Goal: Information Seeking & Learning: Compare options

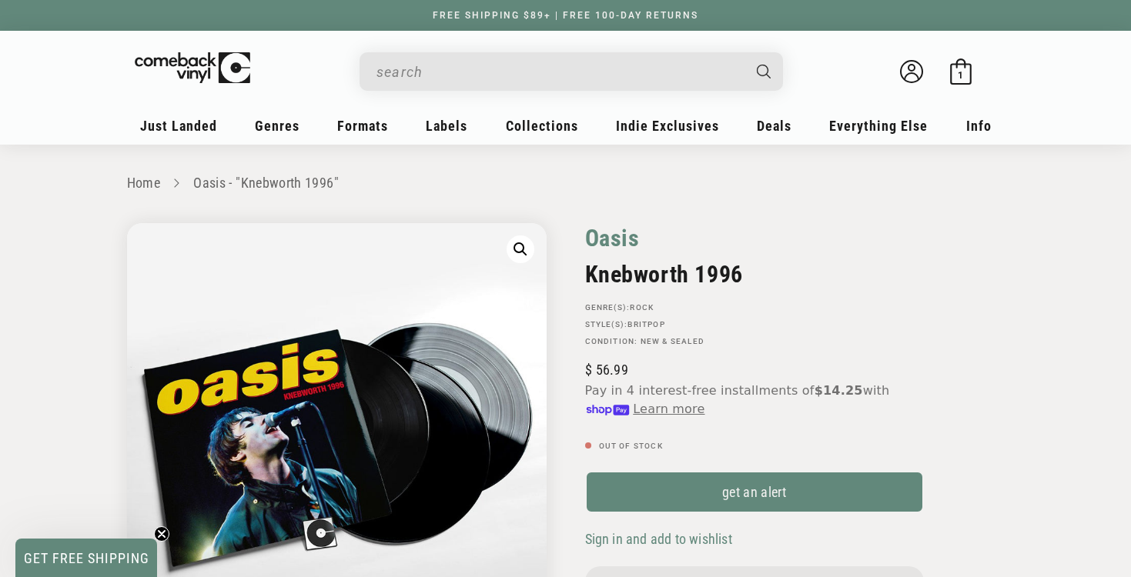
click at [607, 238] on link "Oasis" at bounding box center [612, 238] width 55 height 30
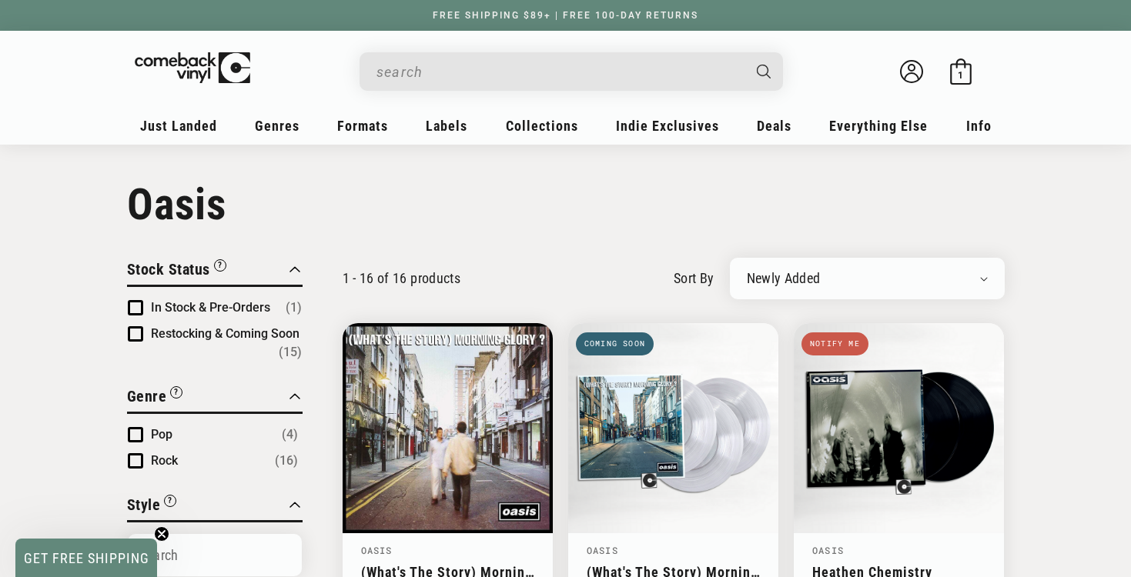
click at [135, 306] on span "Product filter" at bounding box center [135, 307] width 15 height 15
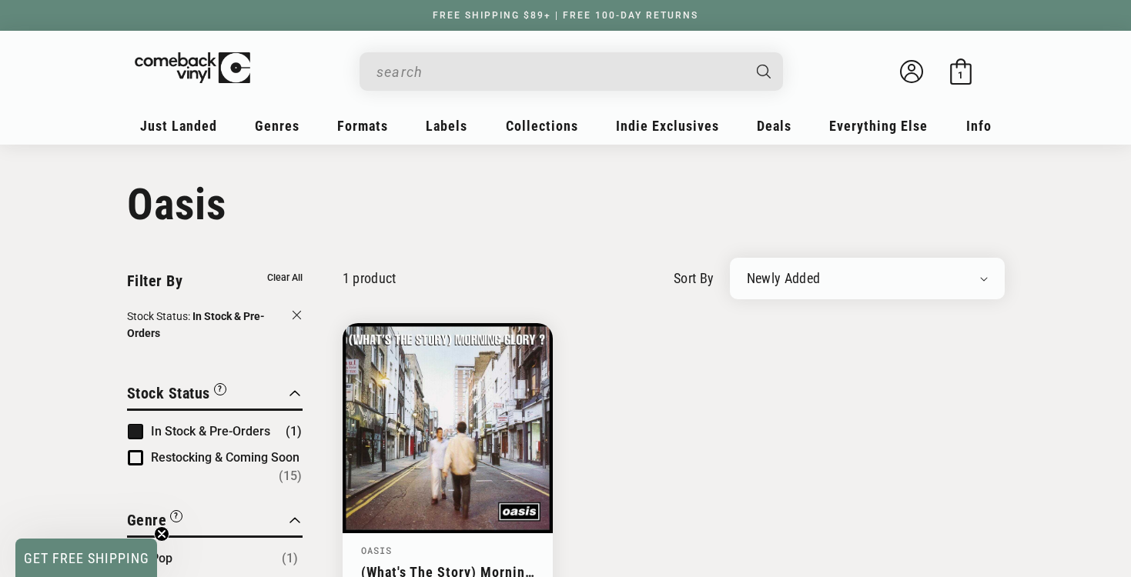
click at [136, 434] on span "Product filter" at bounding box center [135, 431] width 15 height 15
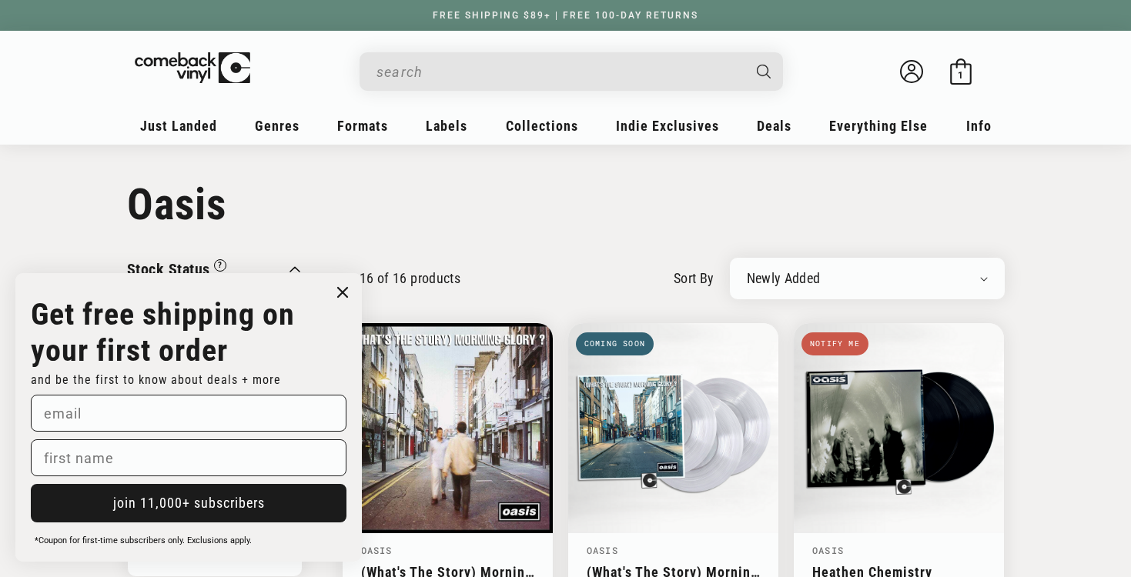
click at [339, 292] on circle "Close dialog" at bounding box center [343, 293] width 22 height 22
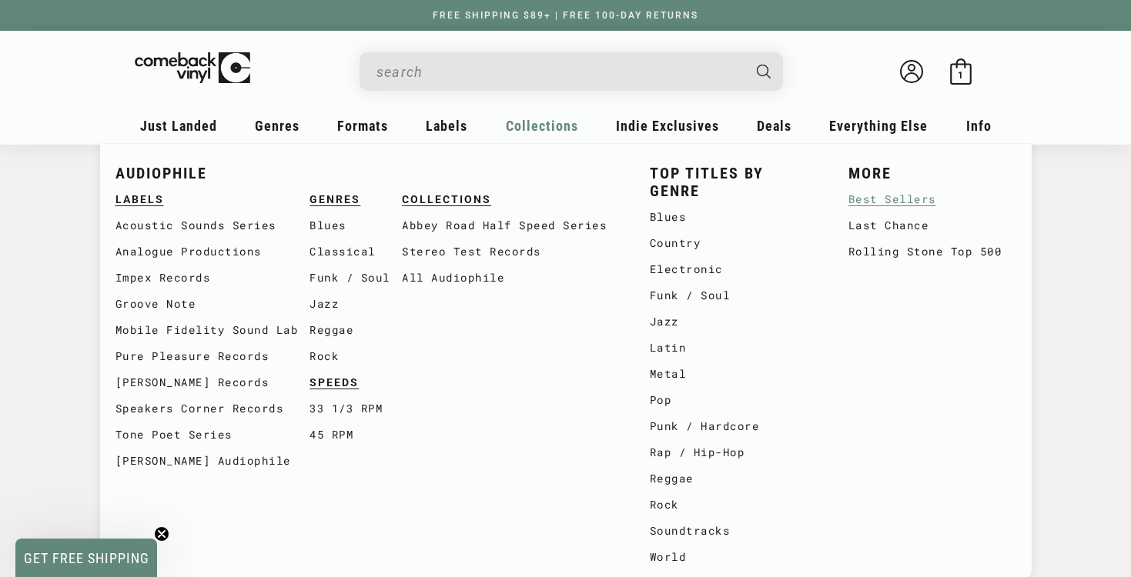
click at [881, 202] on link "Best Sellers" at bounding box center [932, 199] width 168 height 26
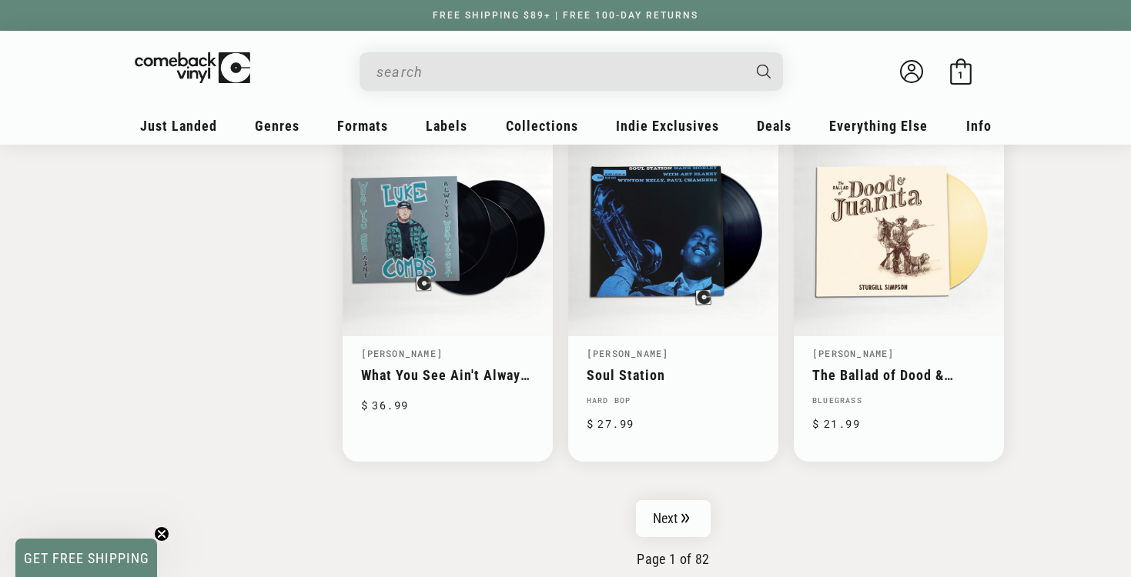
scroll to position [2409, 0]
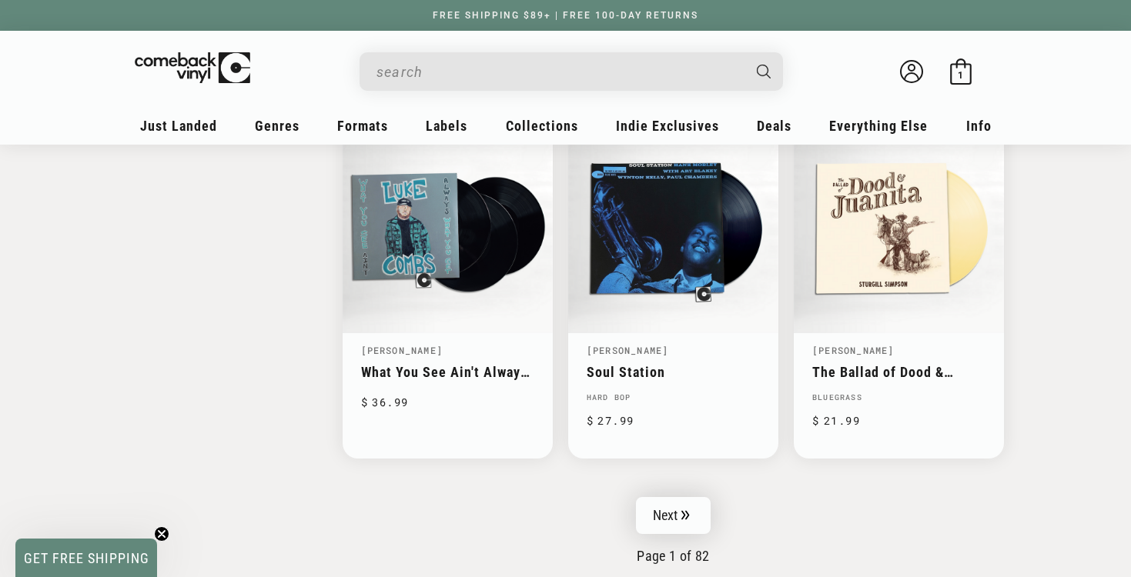
click at [679, 497] on link "Next" at bounding box center [673, 515] width 75 height 37
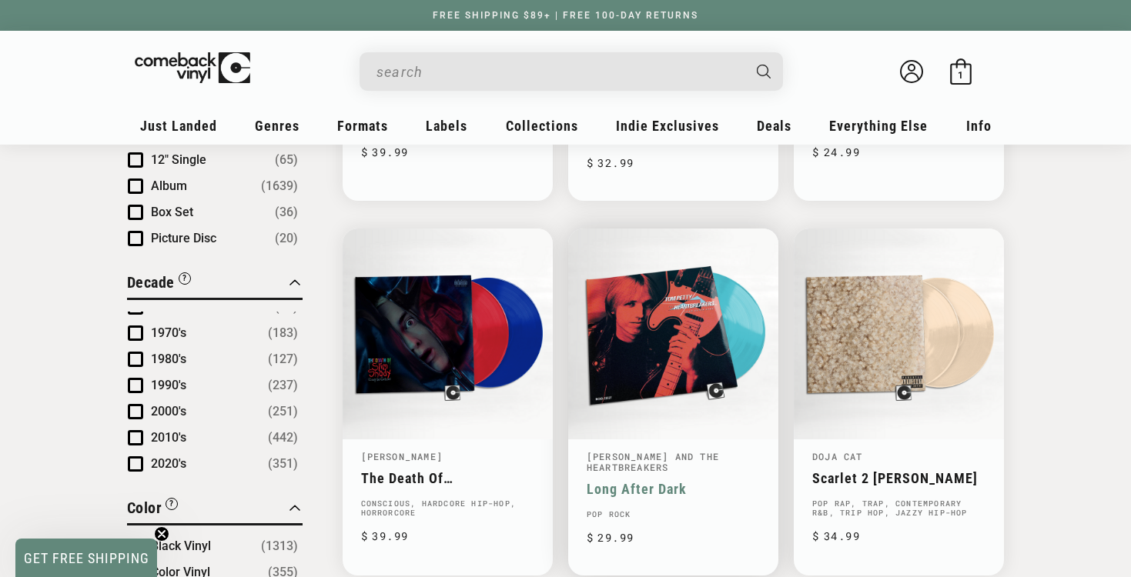
scroll to position [856, 0]
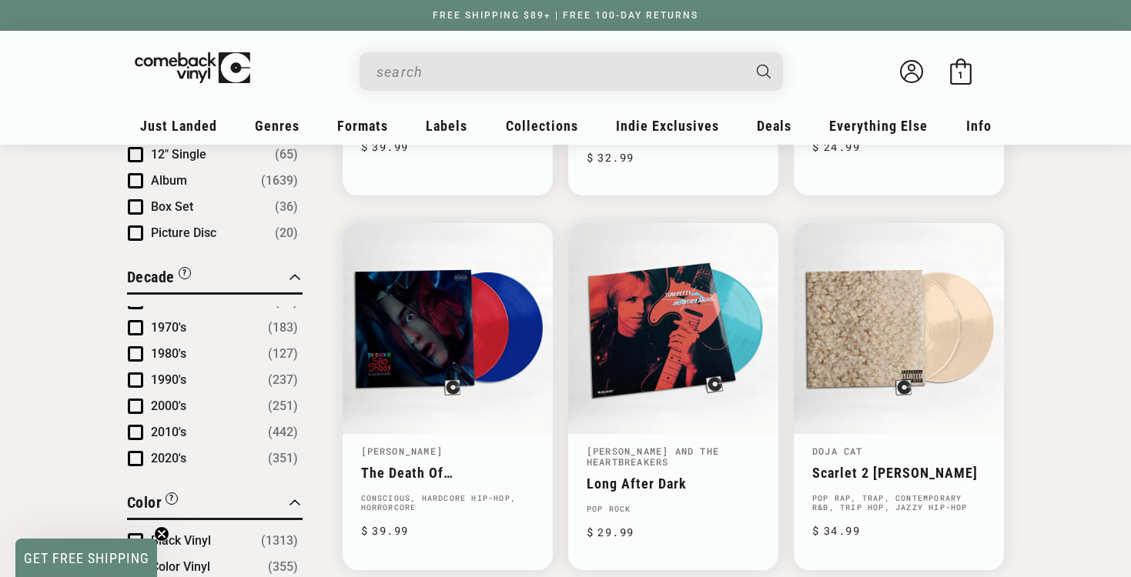
click at [409, 76] on input "When autocomplete results are available use up and down arrows to review and en…" at bounding box center [558, 72] width 365 height 32
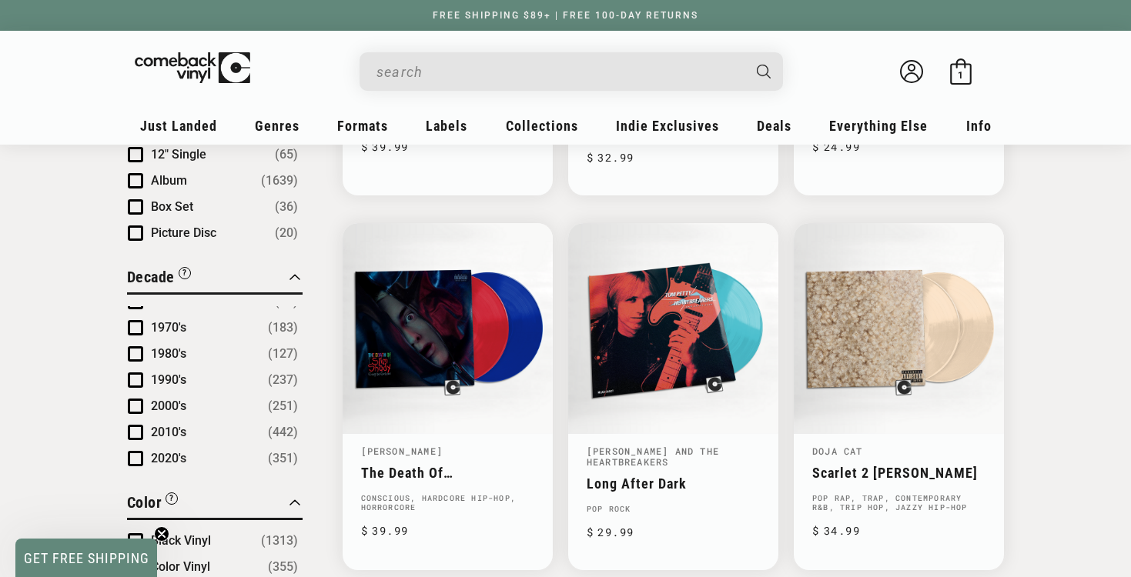
click at [131, 373] on span "Product filter" at bounding box center [135, 380] width 15 height 15
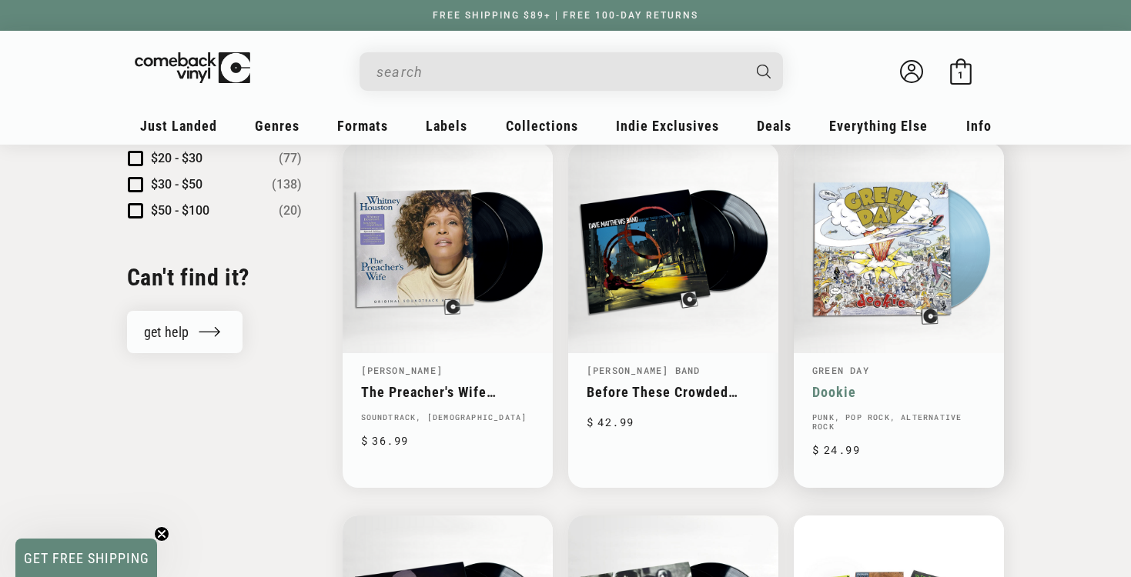
scroll to position [1663, 0]
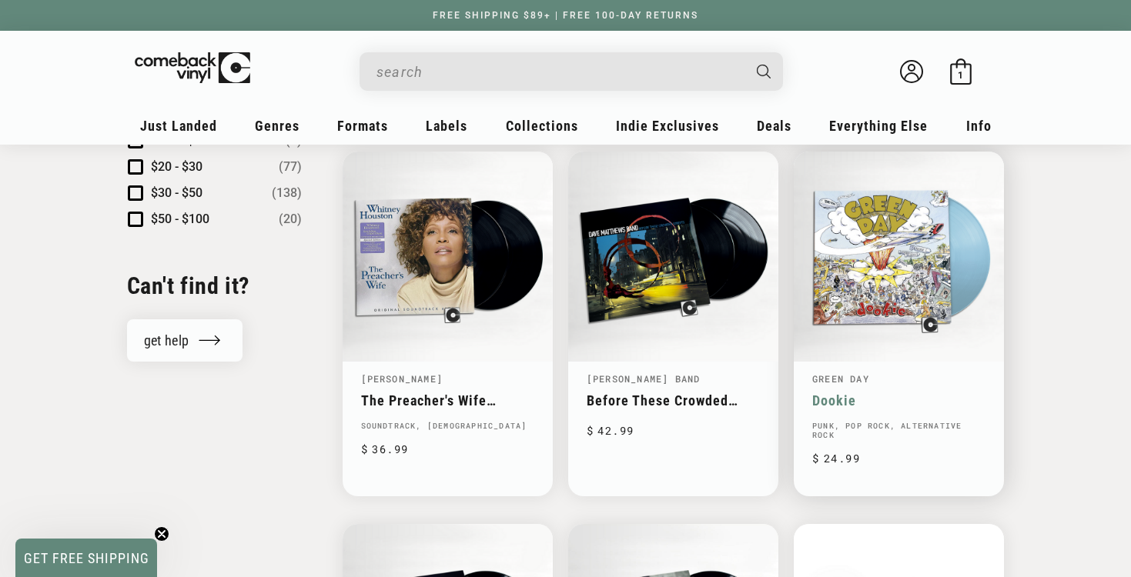
click at [861, 393] on link "Dookie" at bounding box center [898, 401] width 173 height 16
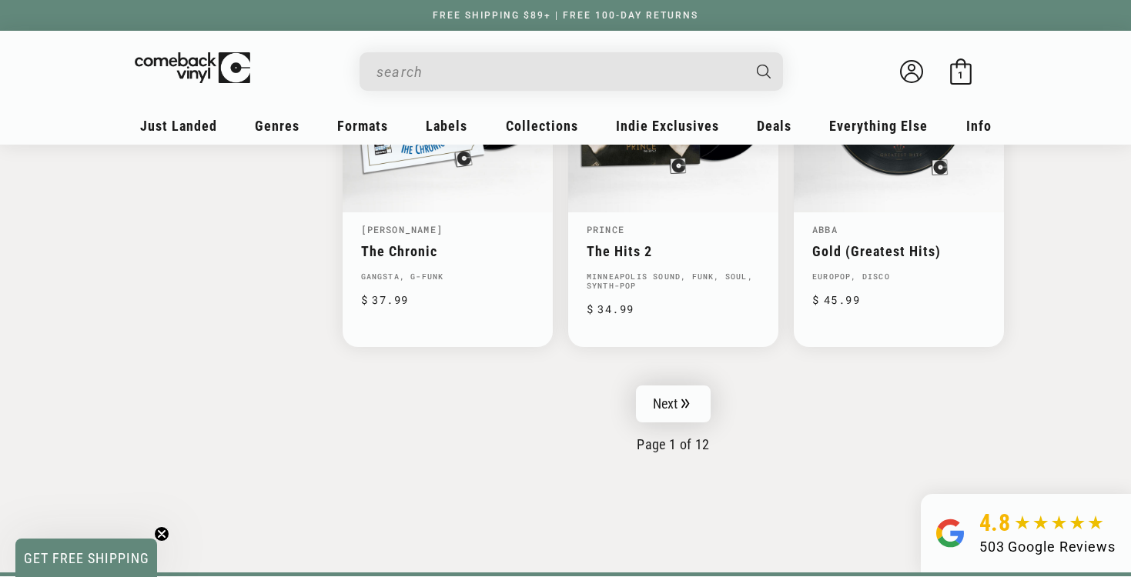
click at [668, 396] on link "Next" at bounding box center [673, 404] width 75 height 37
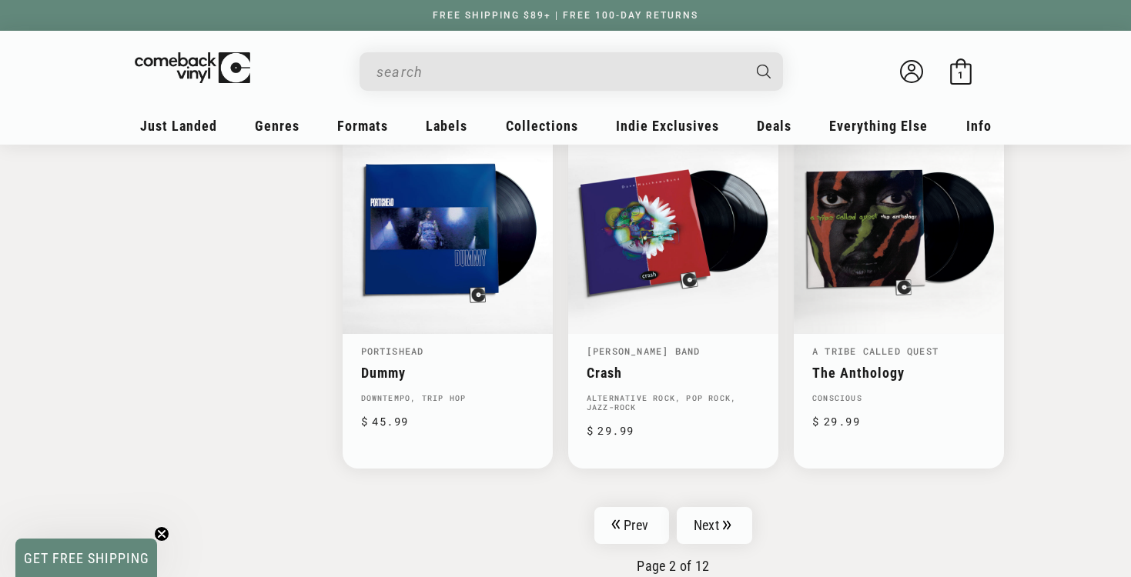
scroll to position [2411, 0]
click at [701, 513] on link "Next" at bounding box center [714, 524] width 75 height 37
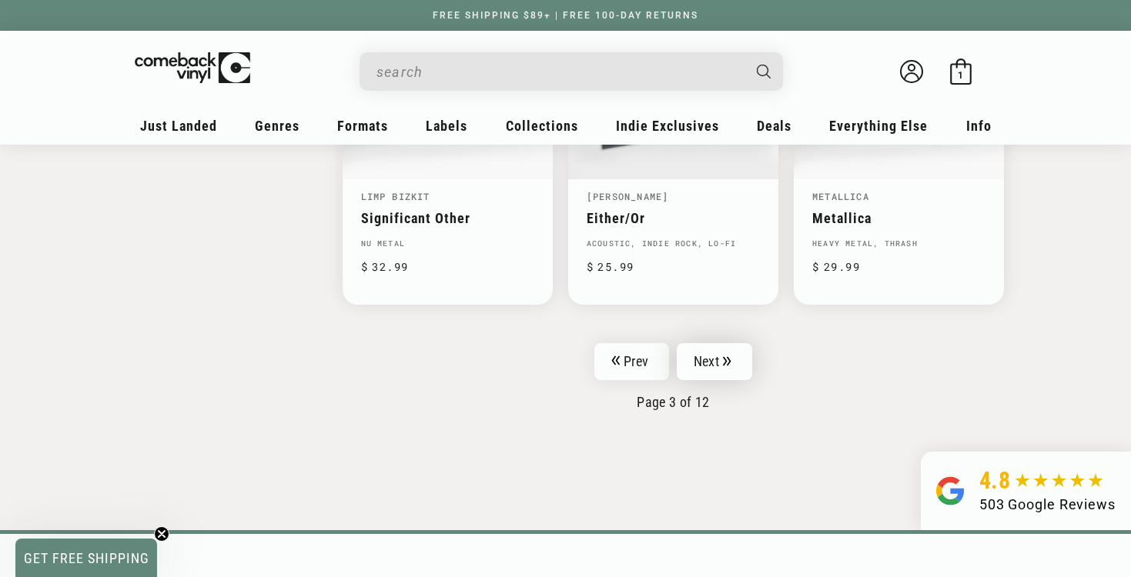
click at [718, 343] on link "Next" at bounding box center [714, 361] width 75 height 37
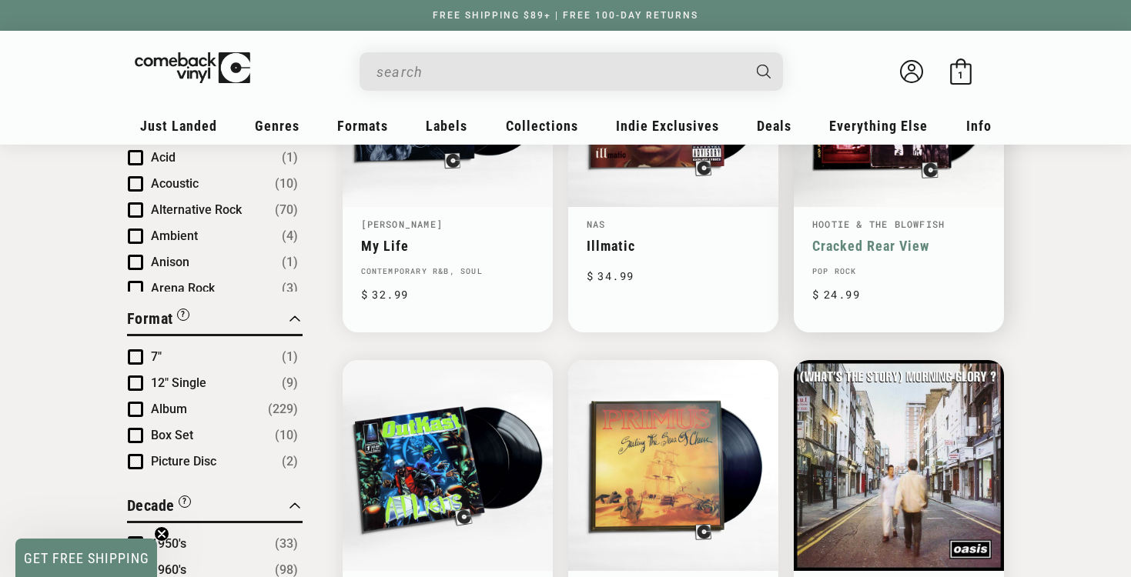
scroll to position [686, 0]
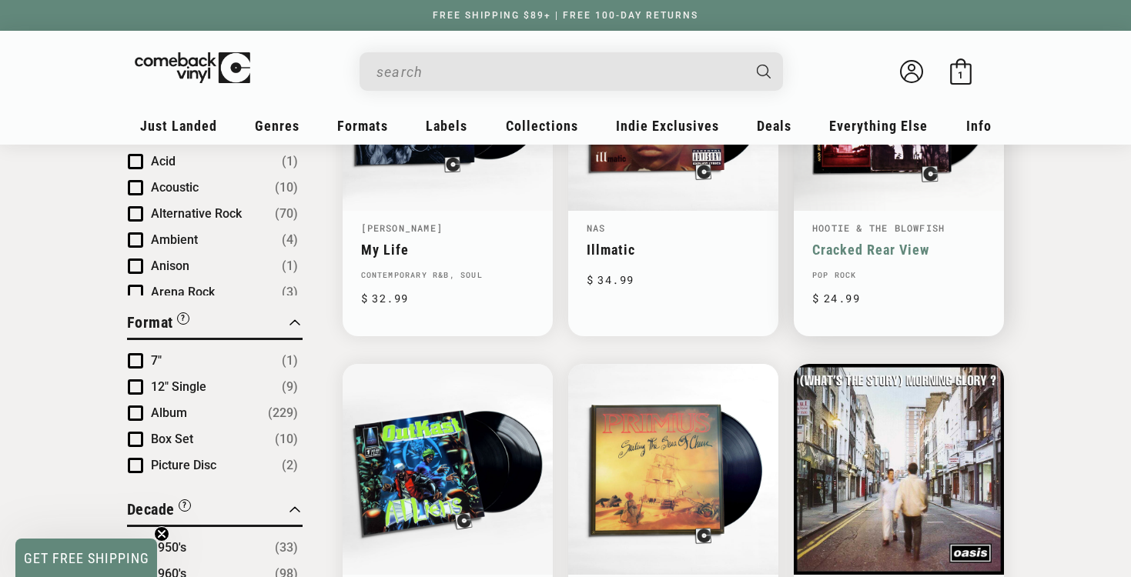
click at [839, 247] on link "Cracked Rear View" at bounding box center [898, 250] width 173 height 16
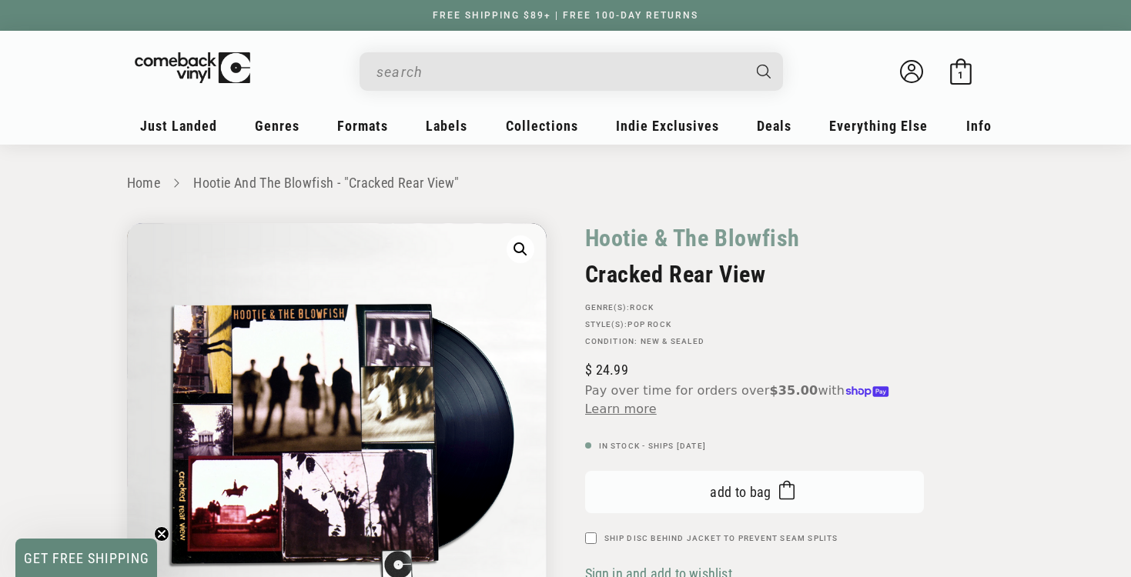
click at [777, 492] on span "submit" at bounding box center [782, 492] width 23 height 28
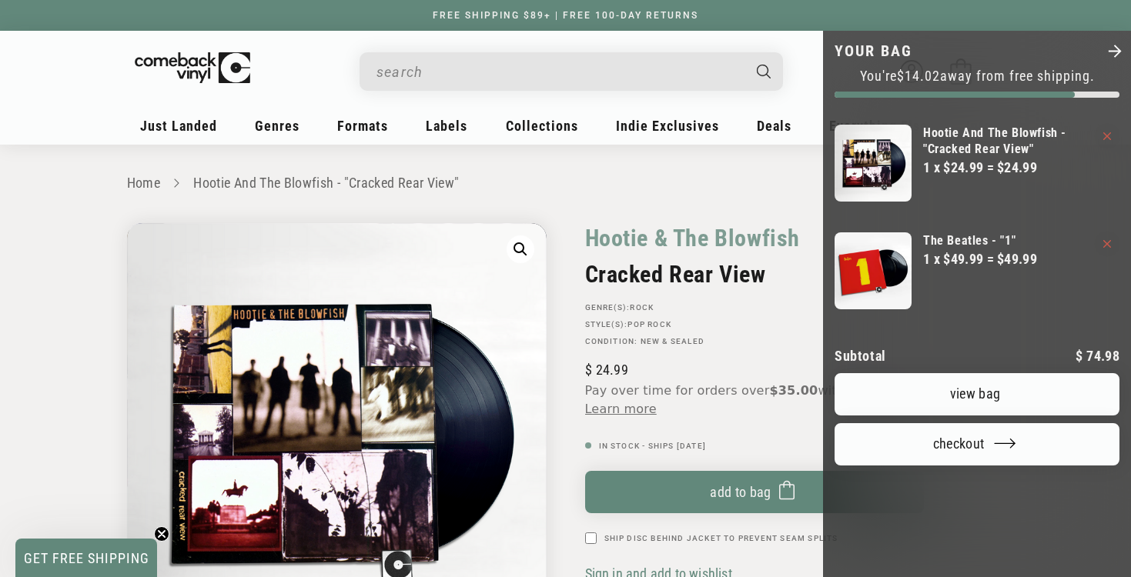
click at [73, 257] on div at bounding box center [565, 288] width 1131 height 577
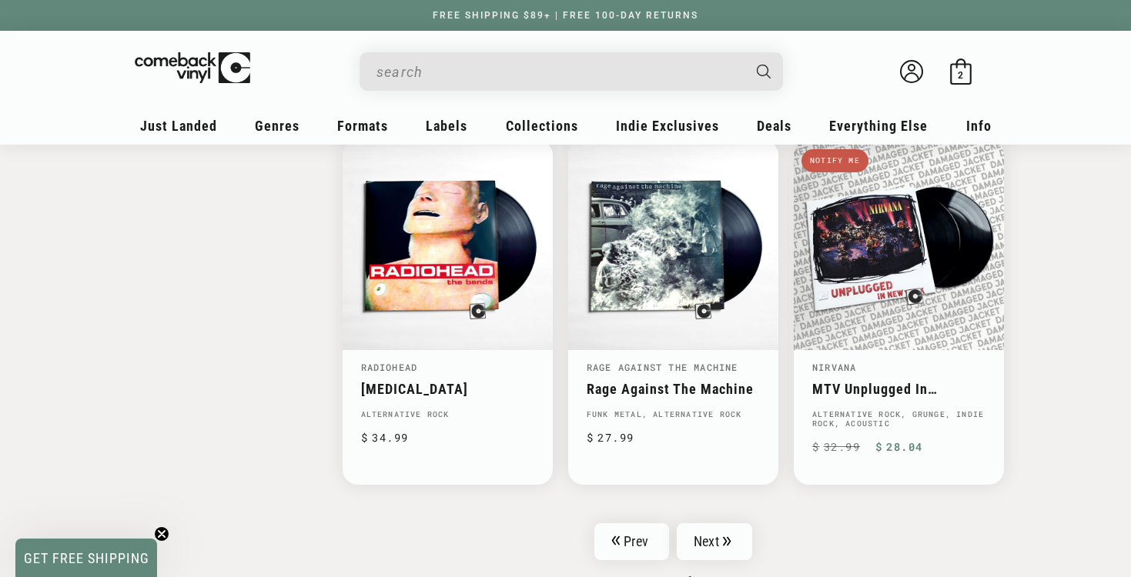
scroll to position [2387, 0]
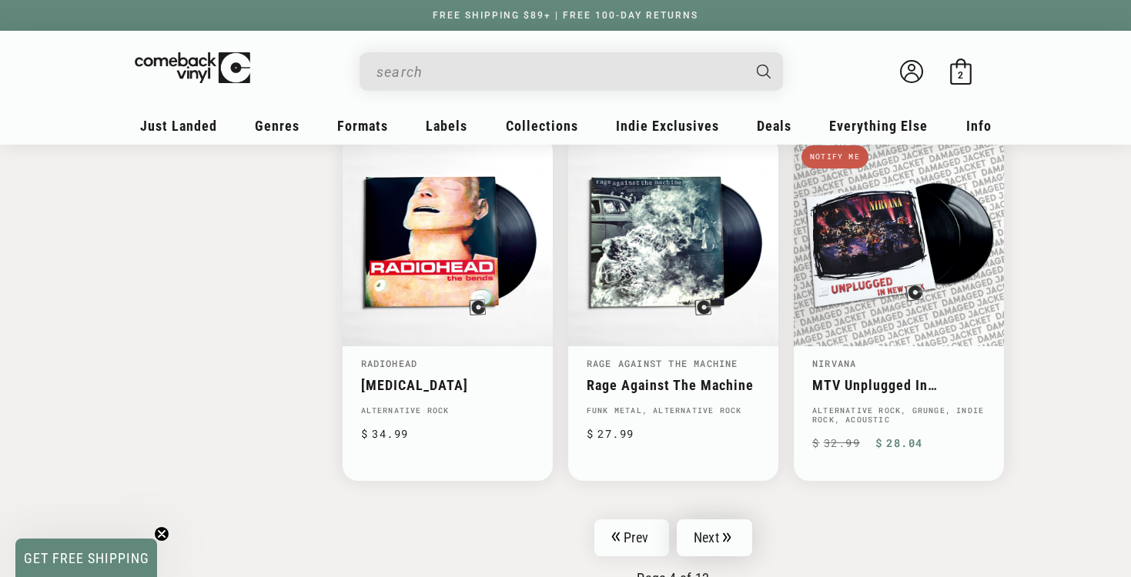
click at [711, 530] on link "Next" at bounding box center [714, 538] width 75 height 37
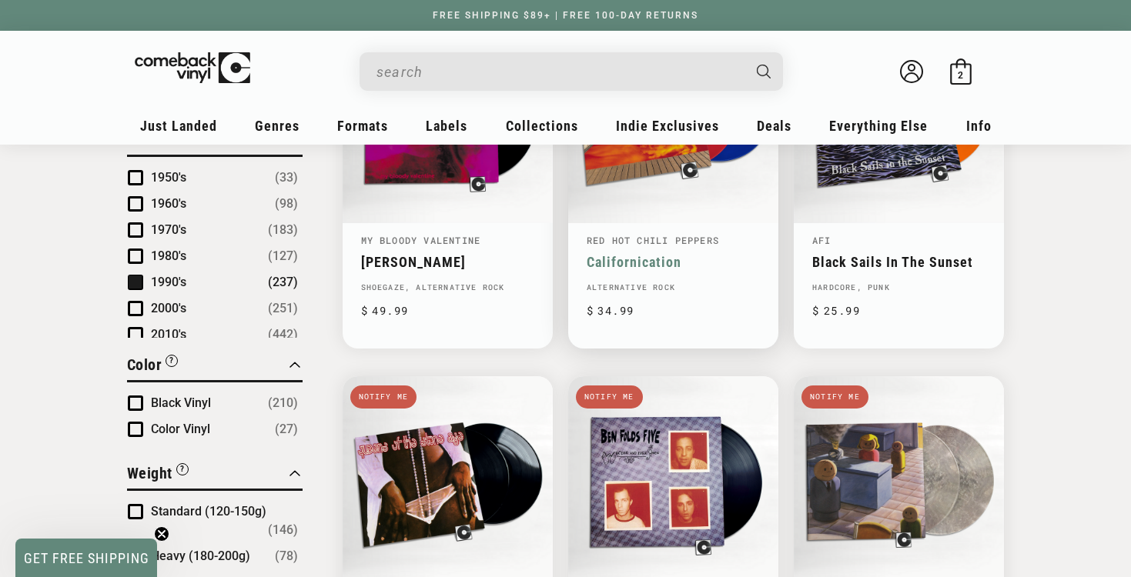
scroll to position [1039, 0]
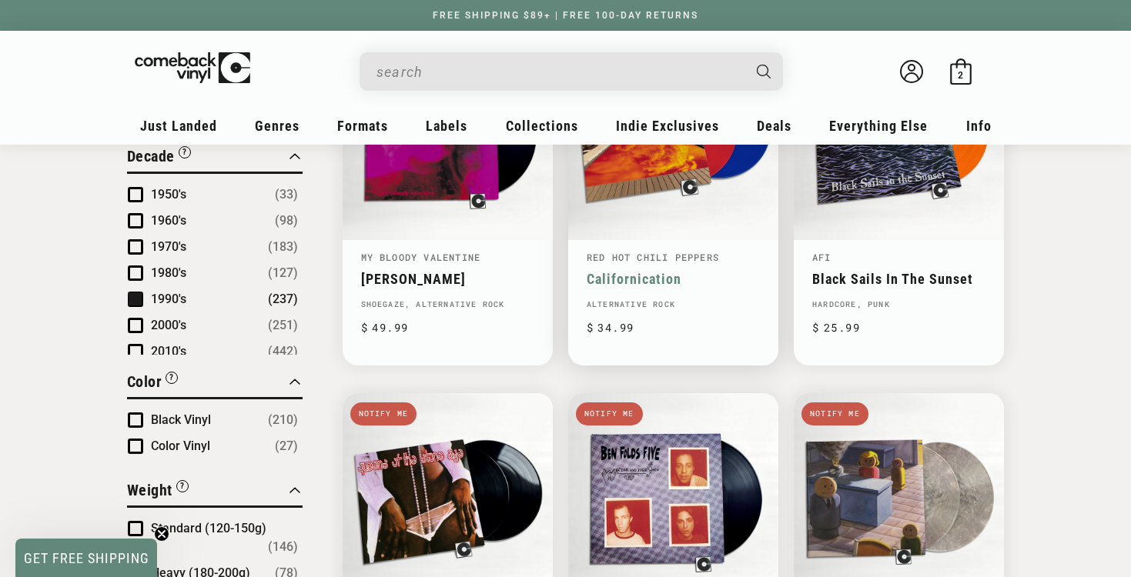
click at [611, 276] on link "Californication" at bounding box center [673, 279] width 173 height 16
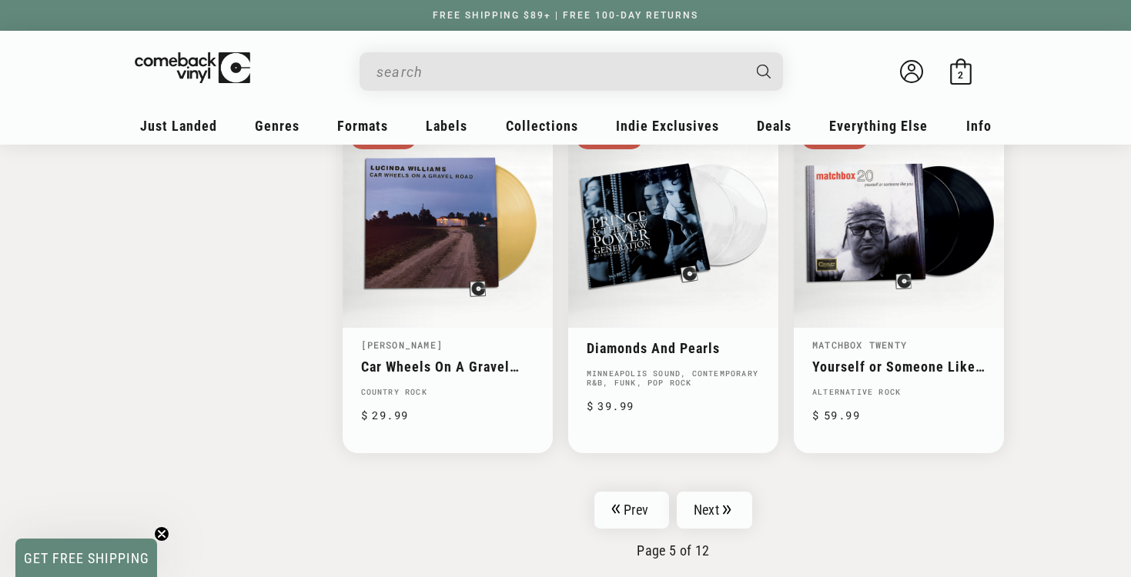
scroll to position [2447, 0]
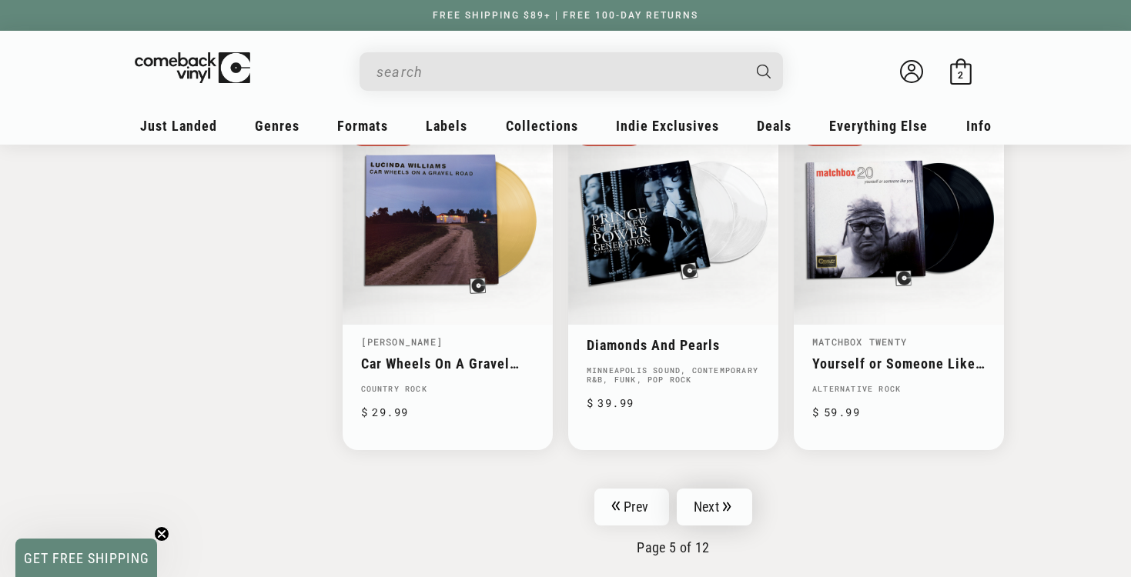
click at [718, 492] on link "Next" at bounding box center [714, 507] width 75 height 37
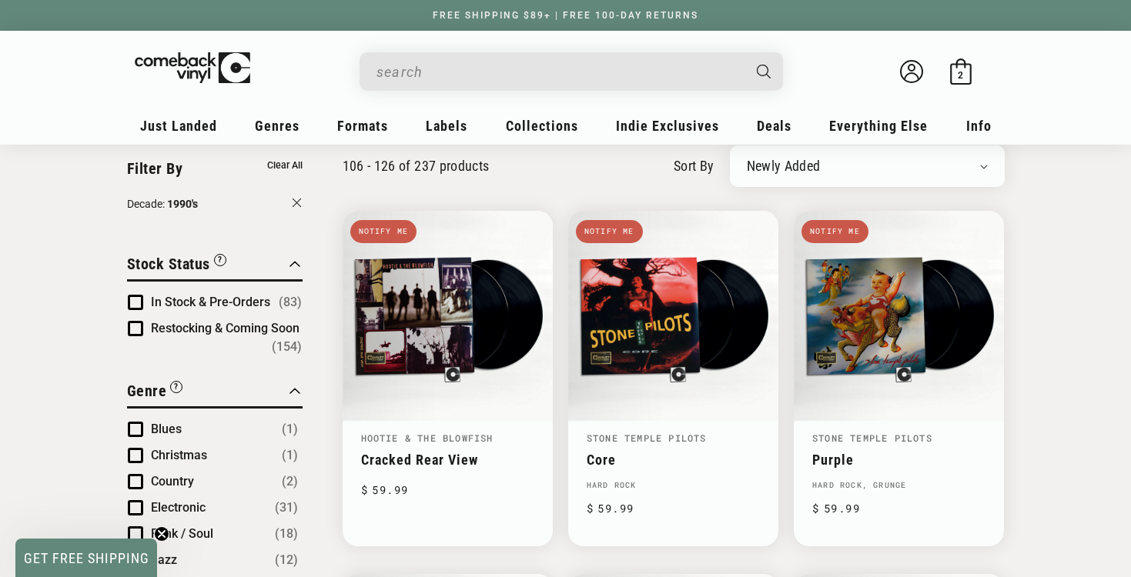
scroll to position [122, 0]
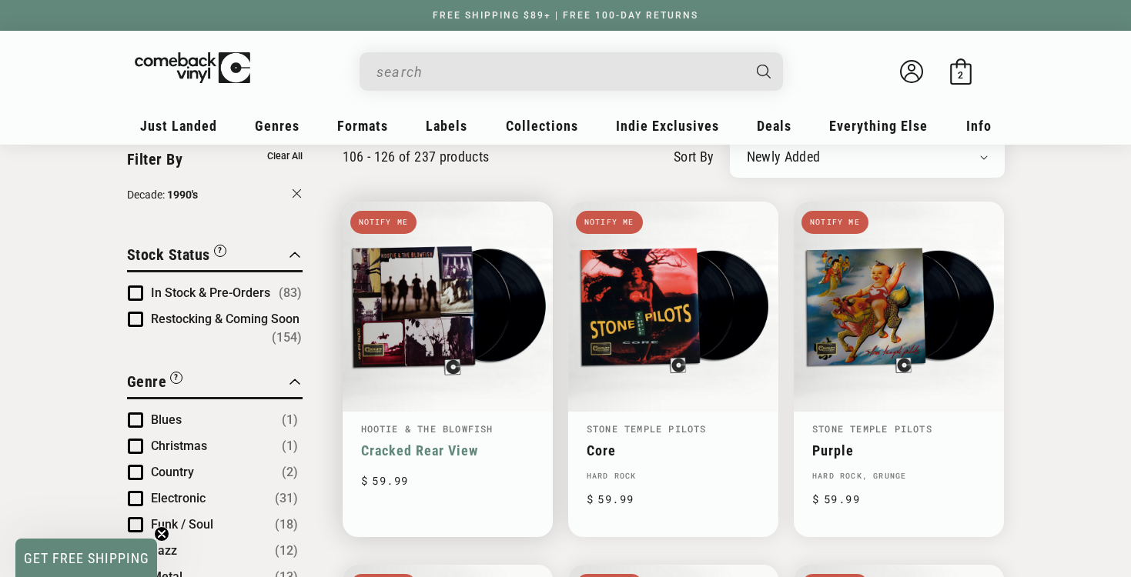
click at [390, 443] on link "Cracked Rear View" at bounding box center [447, 451] width 173 height 16
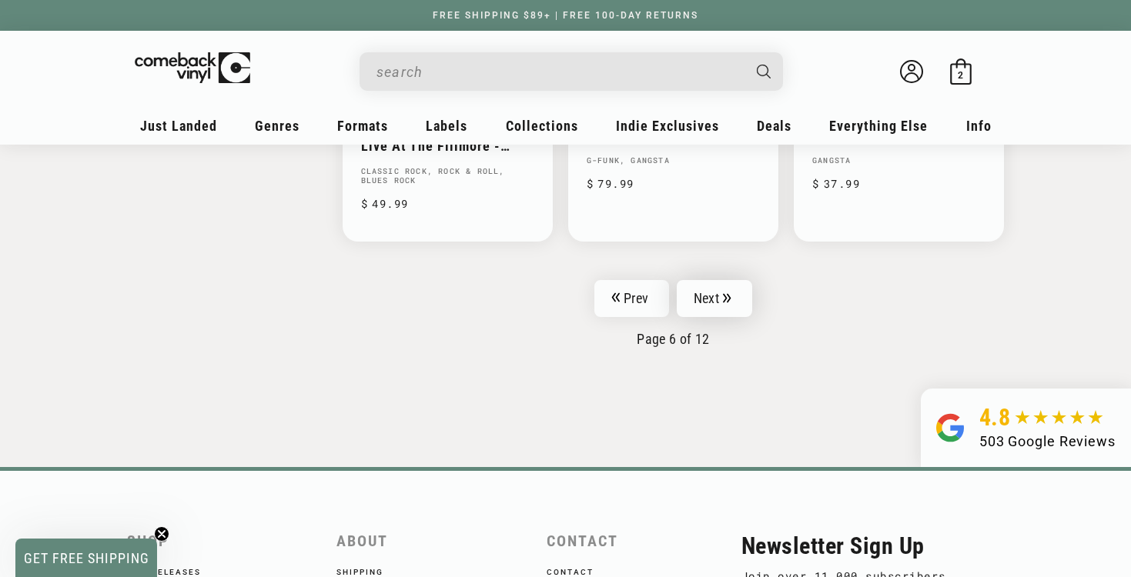
click at [714, 299] on link "Next" at bounding box center [714, 298] width 75 height 37
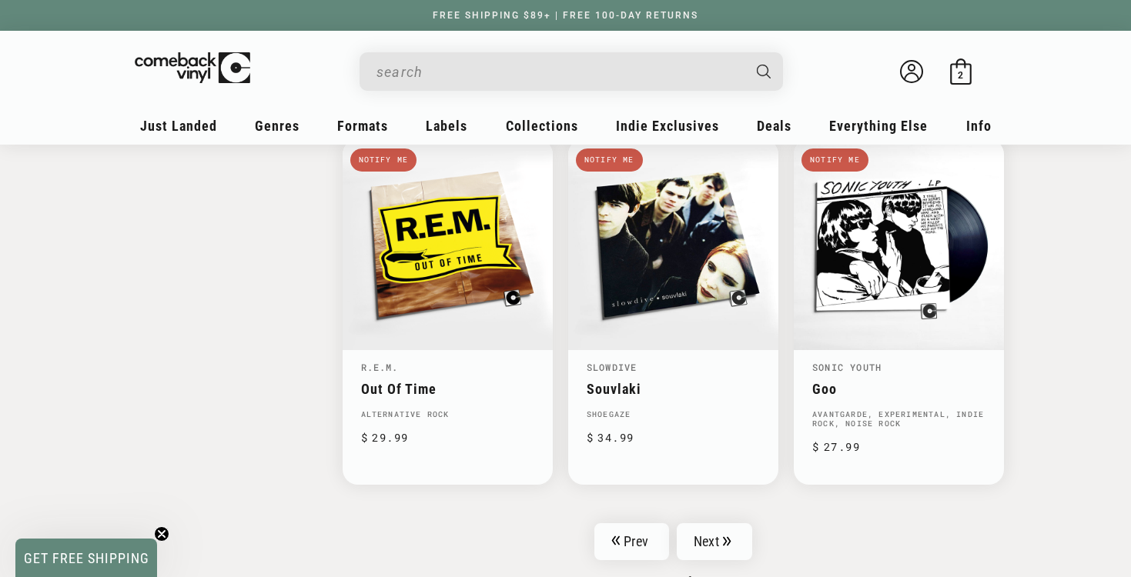
scroll to position [2397, 0]
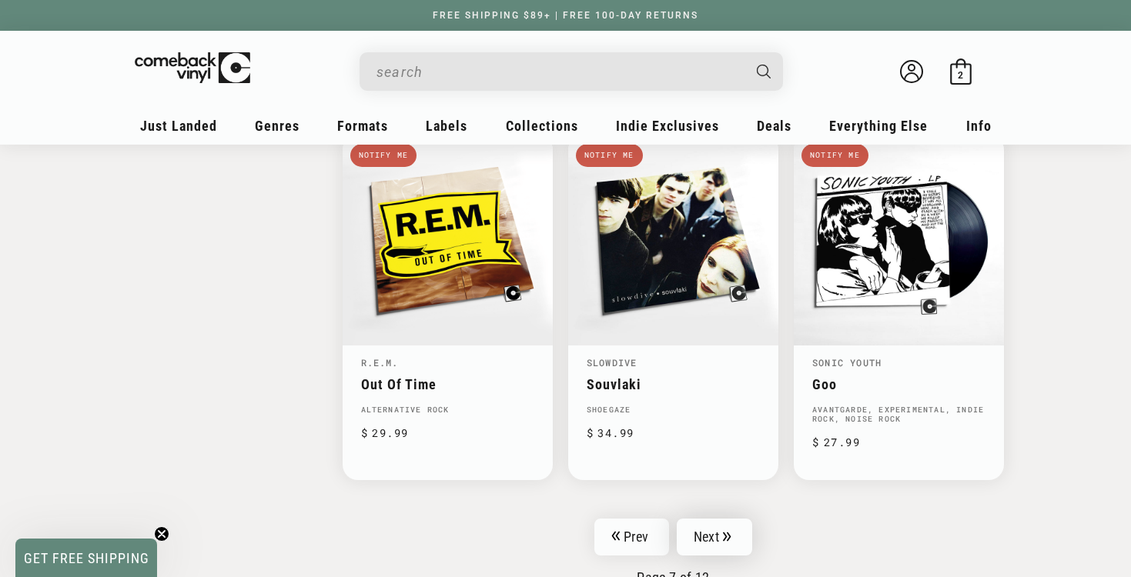
click at [735, 519] on link "Next" at bounding box center [714, 537] width 75 height 37
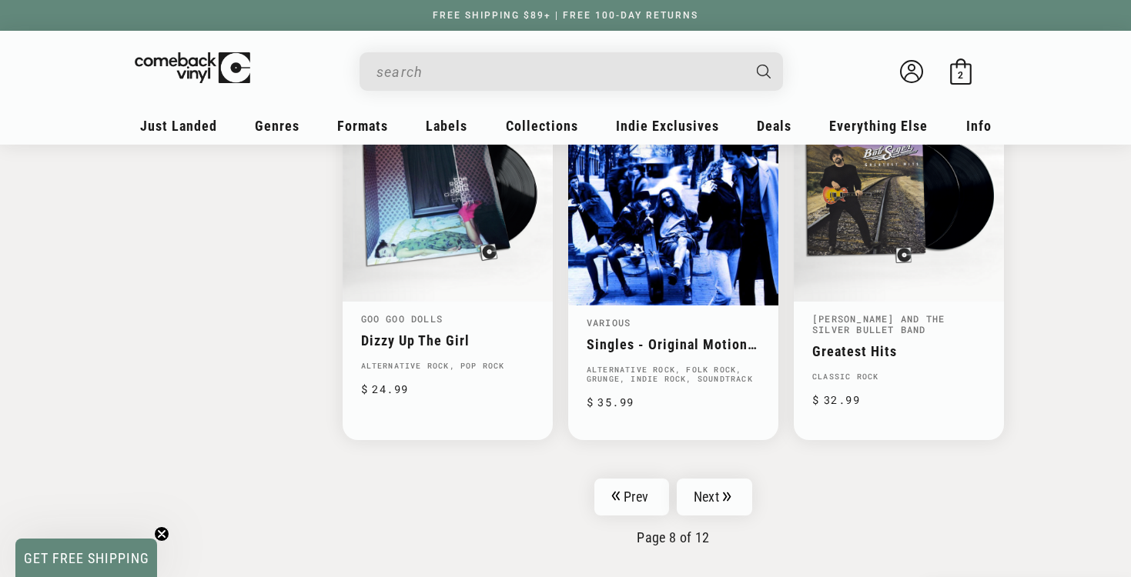
scroll to position [2439, 0]
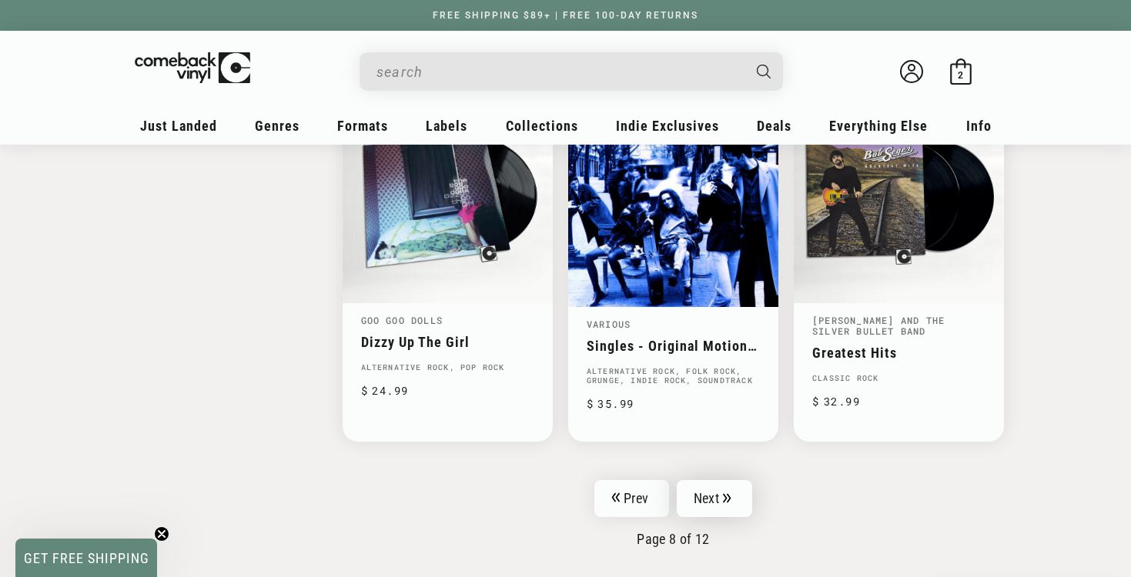
click at [714, 499] on link "Next" at bounding box center [714, 498] width 75 height 37
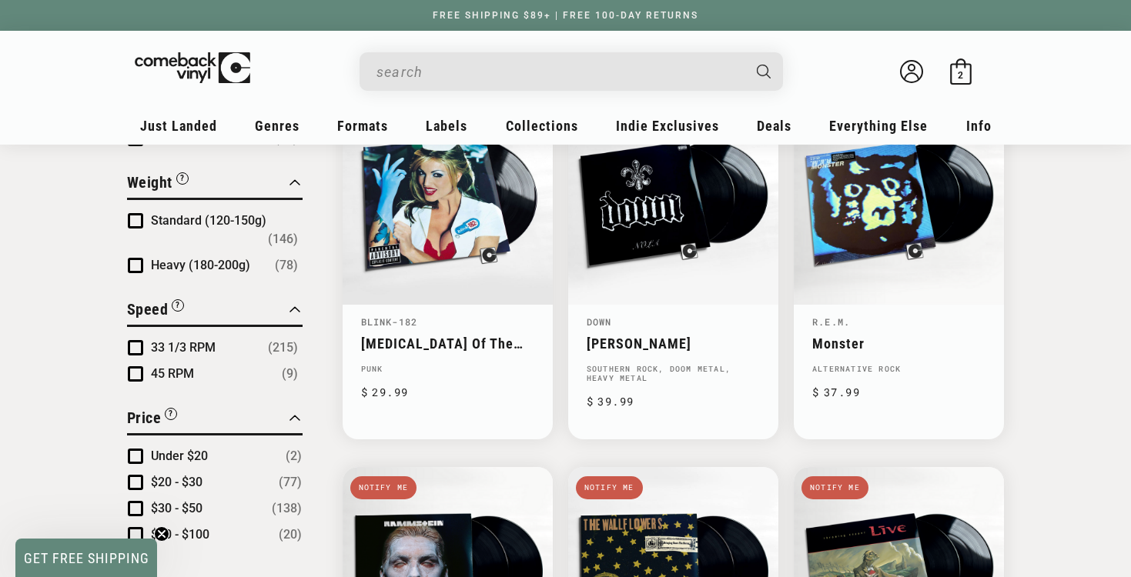
scroll to position [1332, 0]
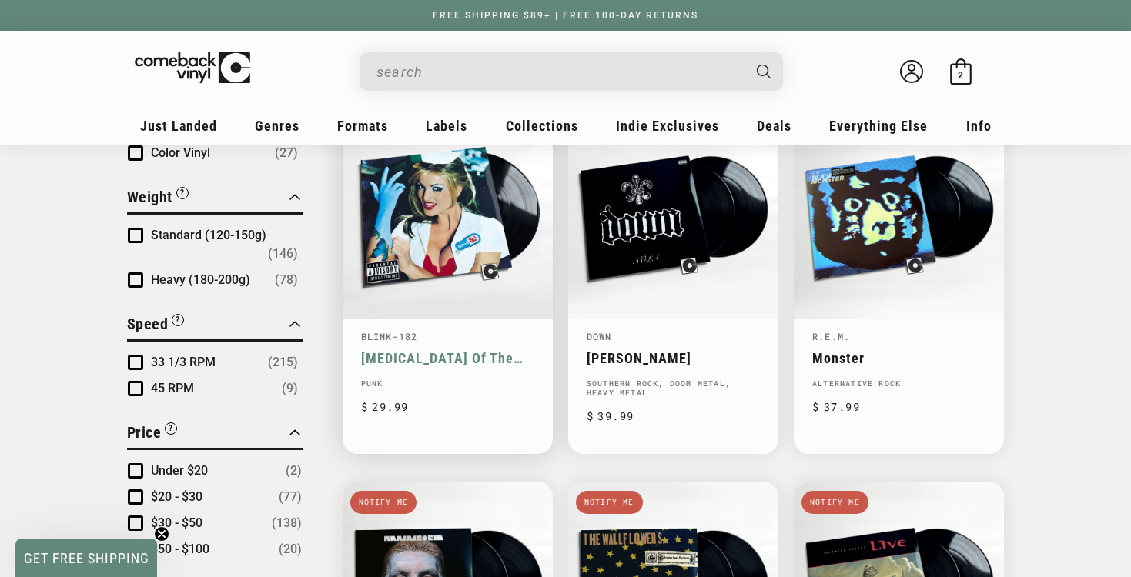
click at [400, 365] on link "Enema Of The State" at bounding box center [447, 358] width 173 height 16
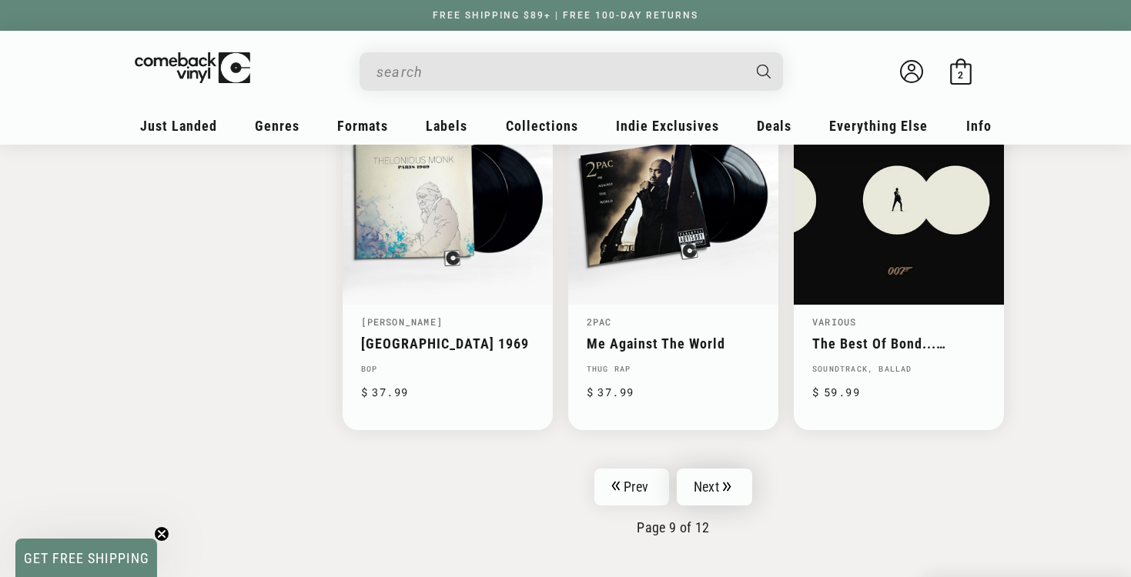
click at [700, 478] on link "Next" at bounding box center [714, 487] width 75 height 37
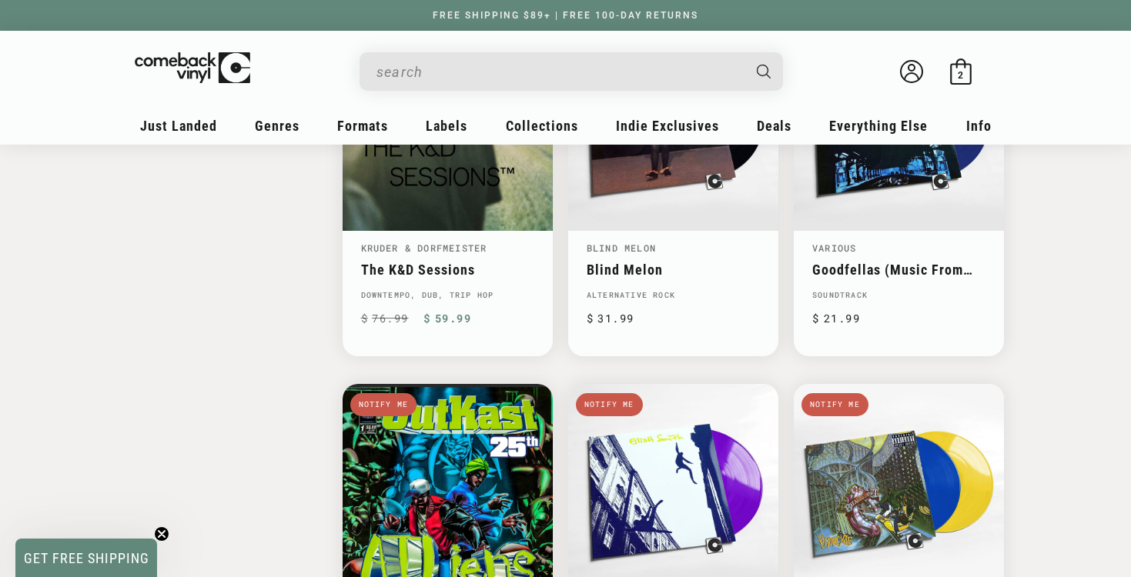
scroll to position [2132, 0]
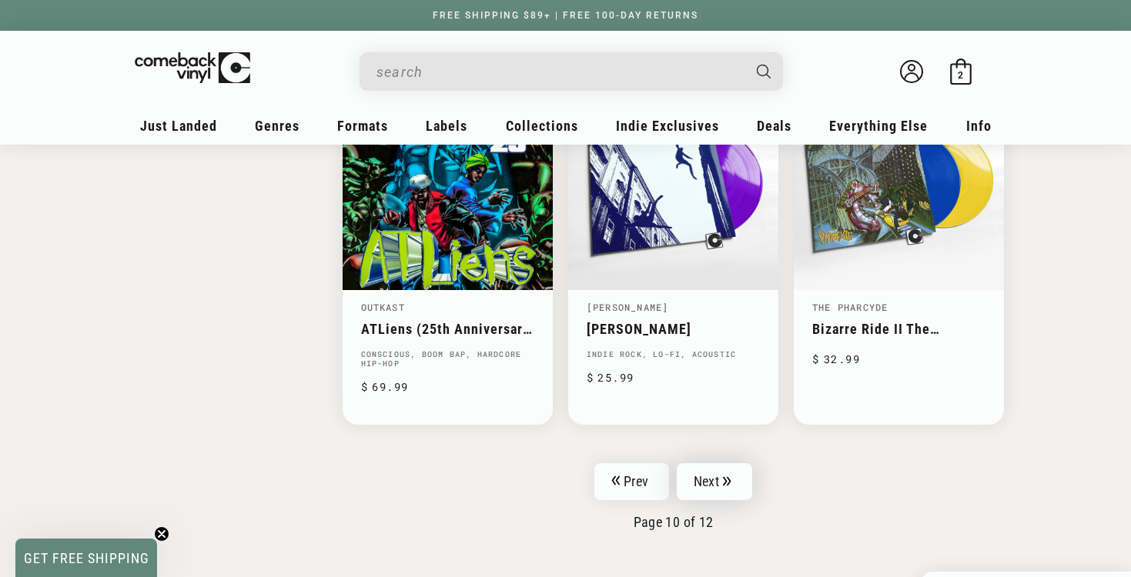
click at [715, 465] on link "Next" at bounding box center [714, 481] width 75 height 37
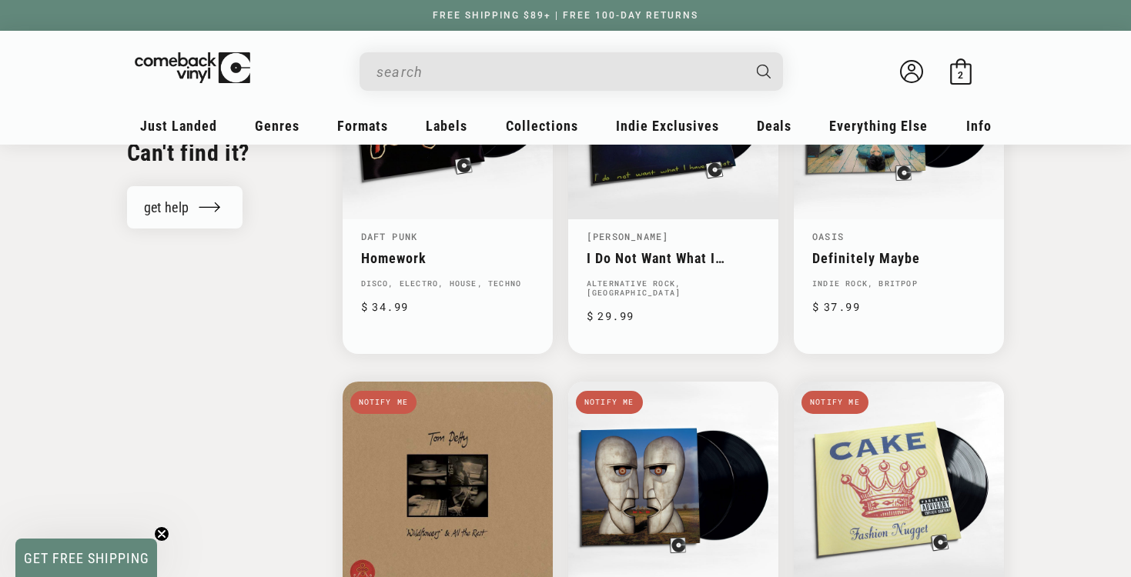
scroll to position [1801, 0]
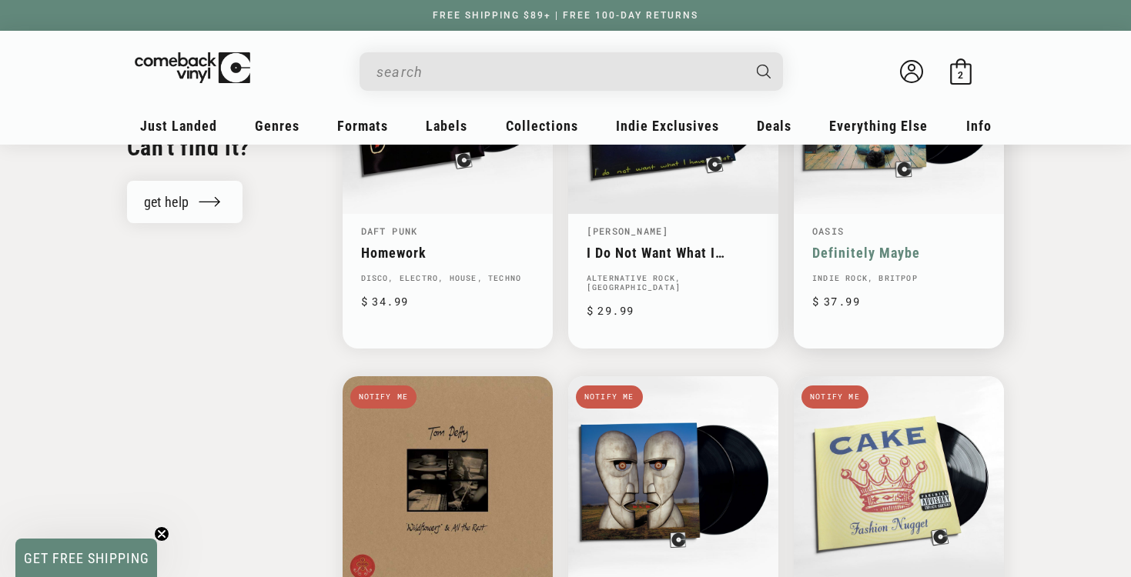
click at [822, 229] on link "Oasis" at bounding box center [828, 231] width 32 height 12
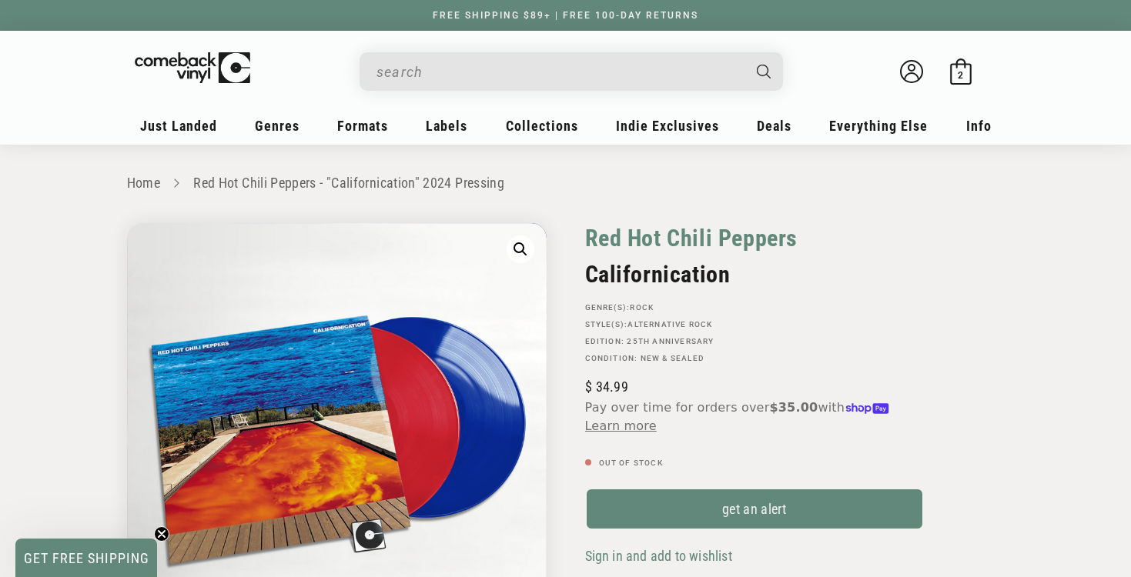
click at [623, 232] on link "Red Hot Chili Peppers" at bounding box center [691, 238] width 213 height 30
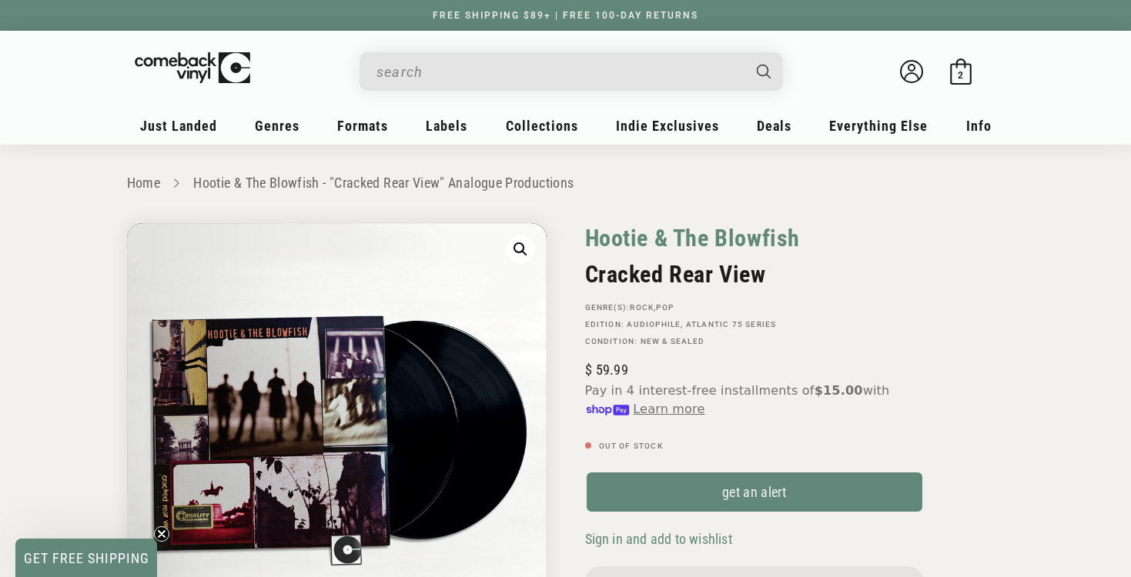
click at [766, 241] on link "Hootie & The Blowfish" at bounding box center [693, 238] width 216 height 30
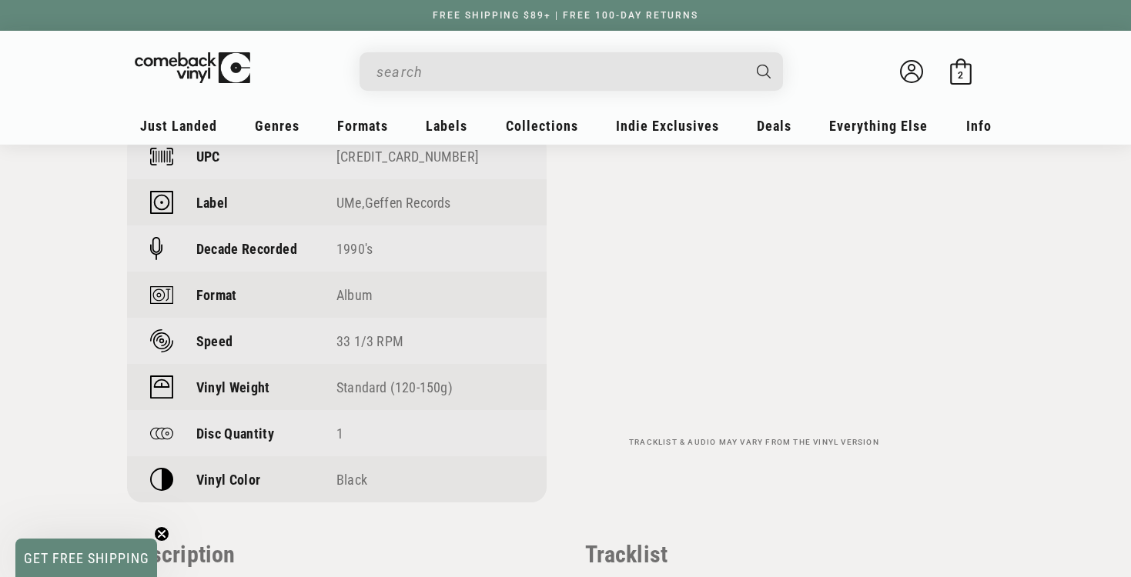
scroll to position [1128, 0]
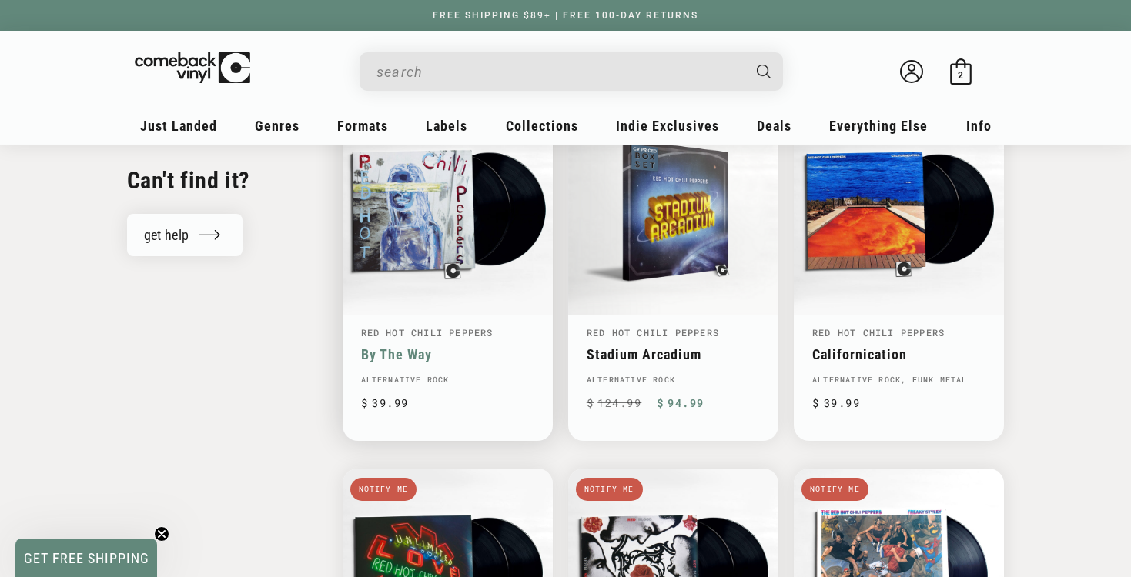
scroll to position [1318, 0]
click at [383, 346] on link "By The Way" at bounding box center [447, 354] width 173 height 16
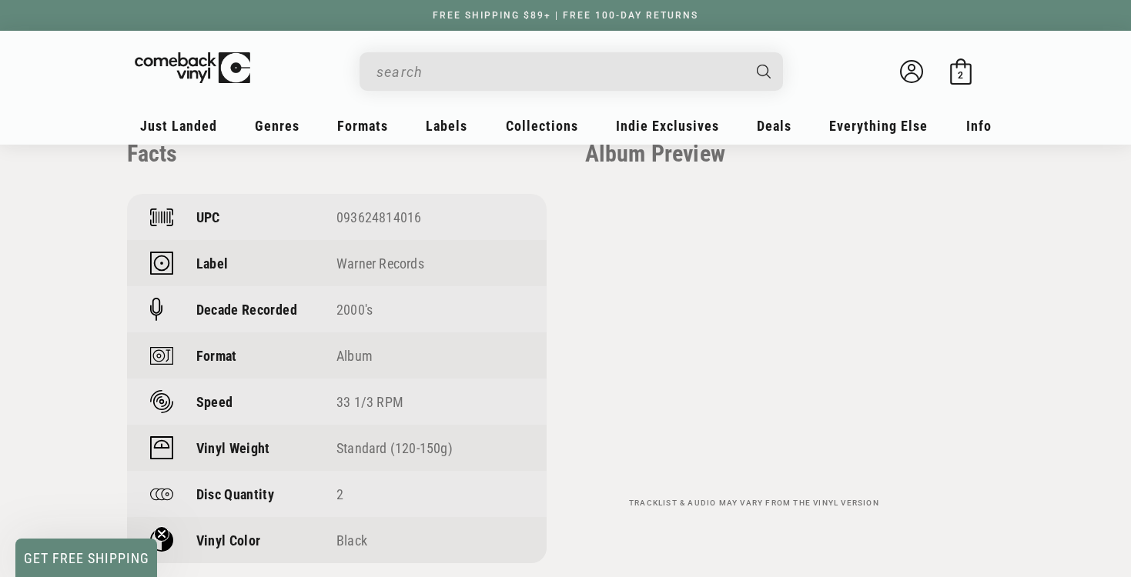
scroll to position [1077, 0]
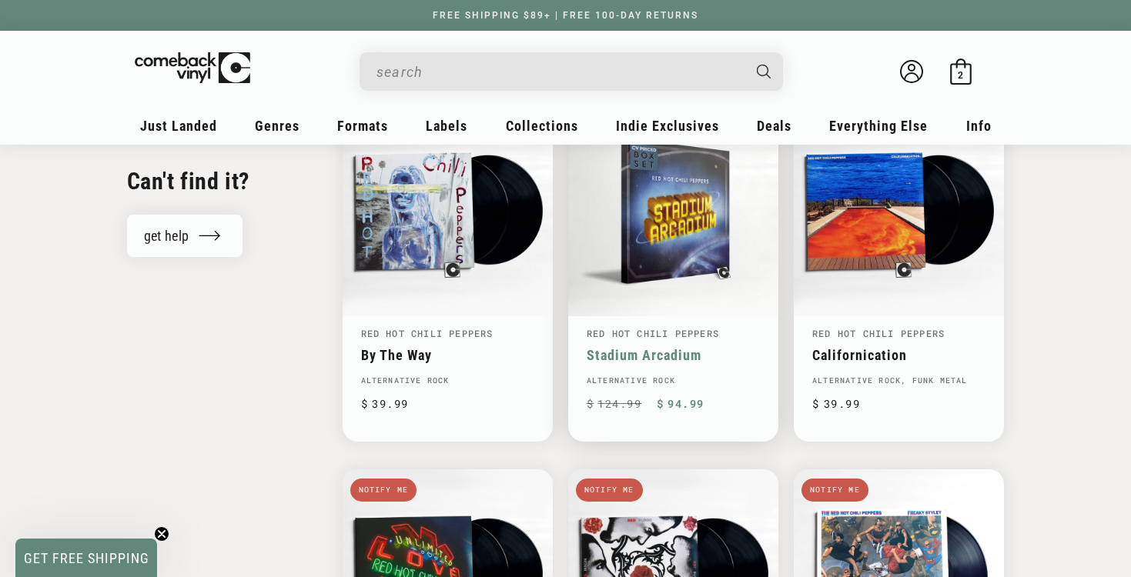
scroll to position [1318, 0]
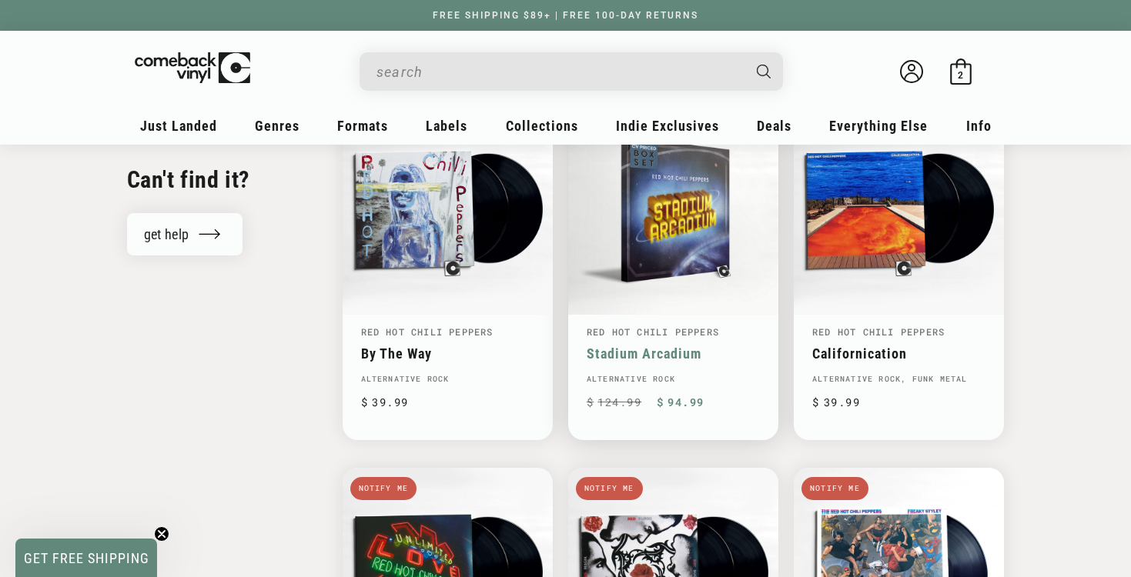
click at [660, 348] on link "Stadium Arcadium" at bounding box center [673, 354] width 173 height 16
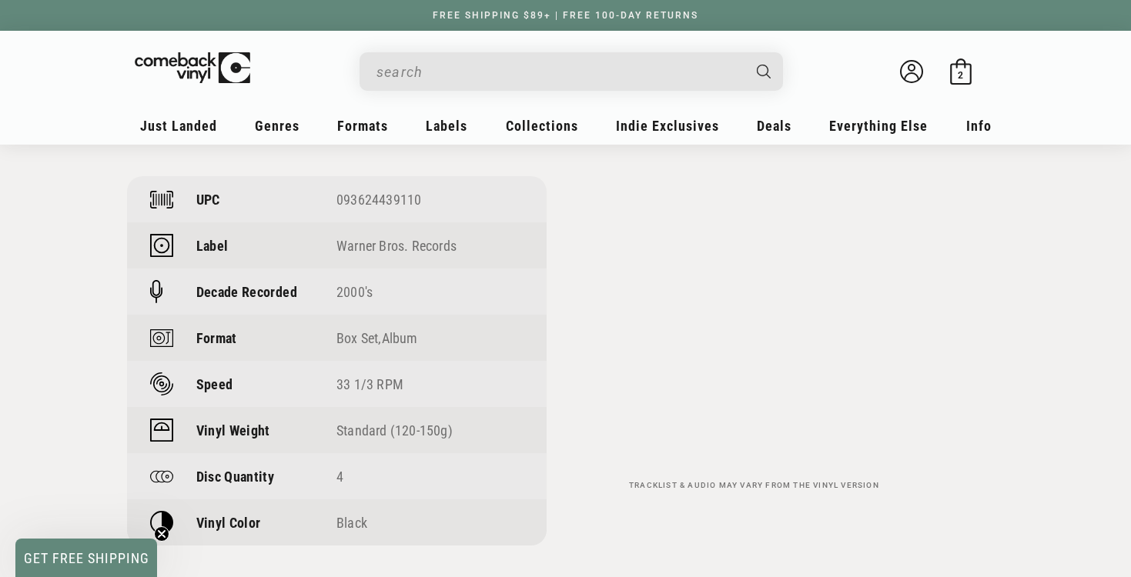
scroll to position [1094, 0]
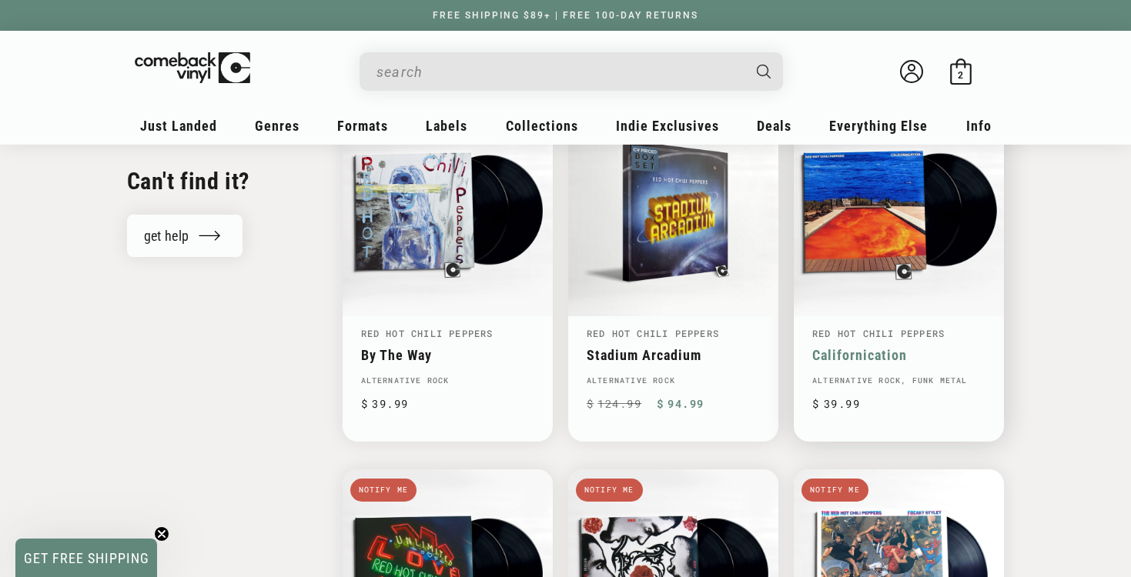
scroll to position [1318, 0]
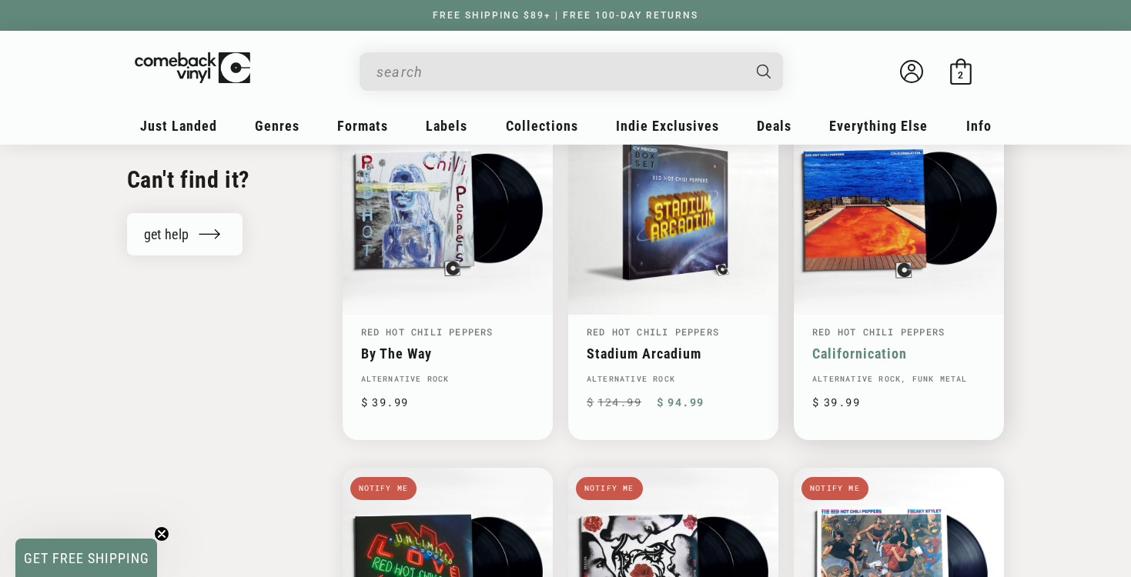
click at [827, 354] on link "Californication" at bounding box center [898, 354] width 173 height 16
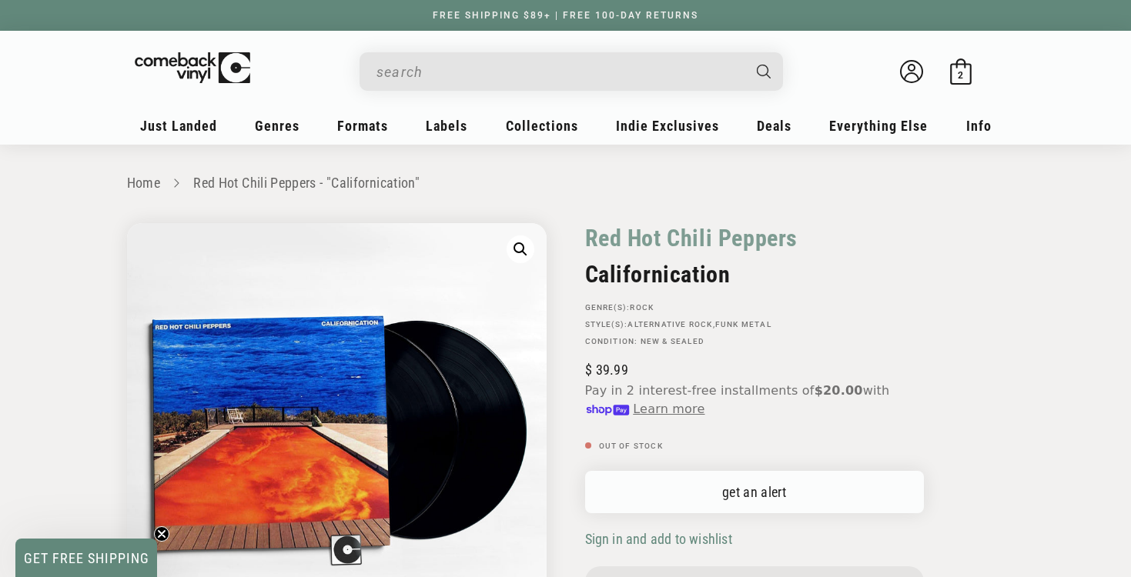
click at [727, 497] on link "get an alert" at bounding box center [754, 492] width 339 height 42
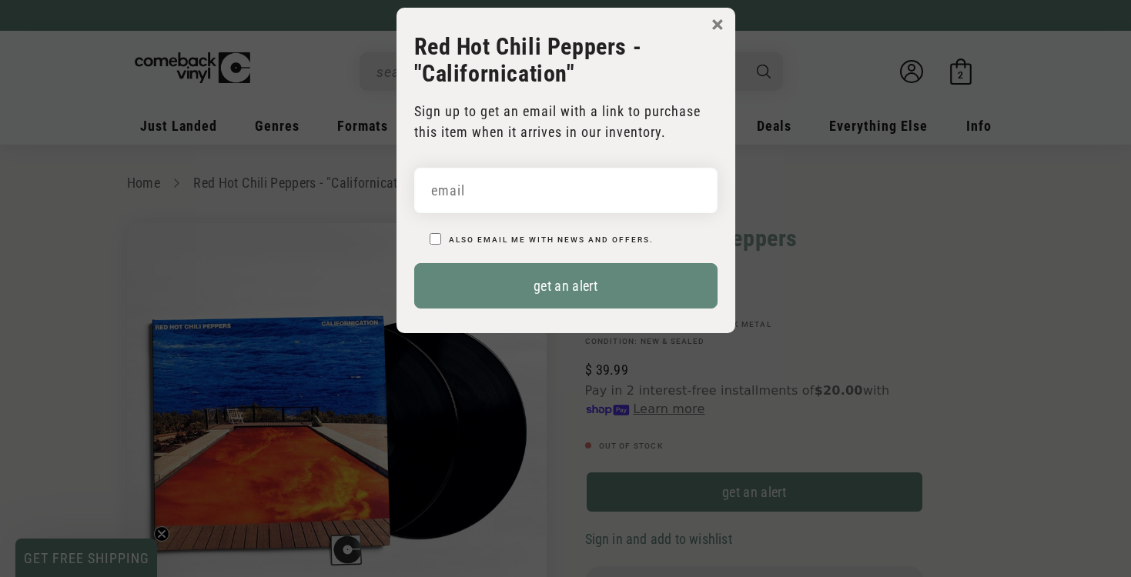
click at [717, 23] on button "×" at bounding box center [717, 24] width 12 height 23
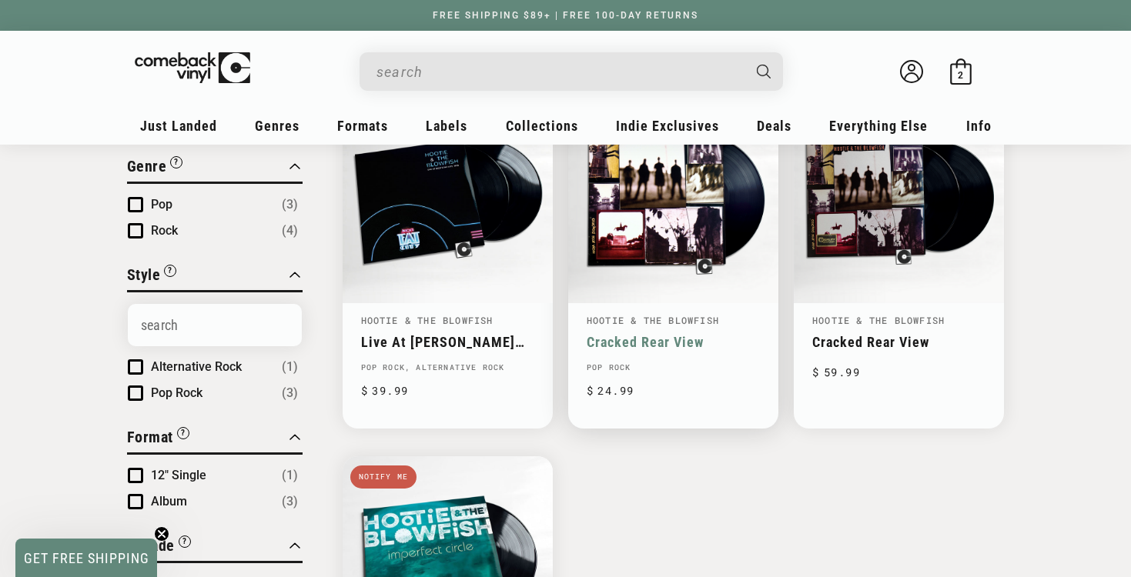
scroll to position [252, 0]
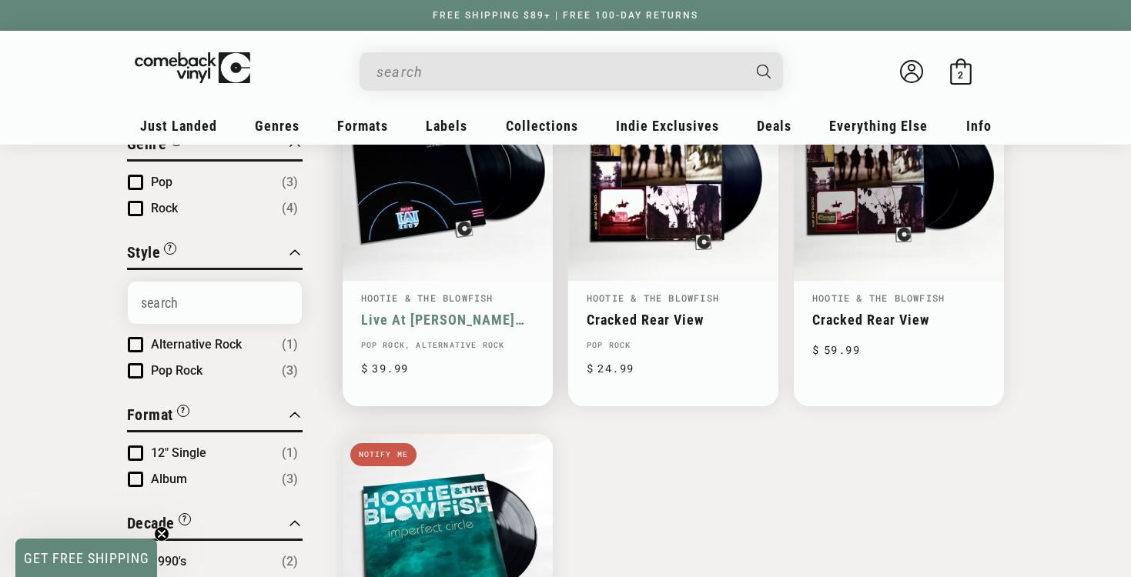
click at [388, 319] on link "Live At [PERSON_NAME][GEOGRAPHIC_DATA], 1995" at bounding box center [447, 320] width 173 height 16
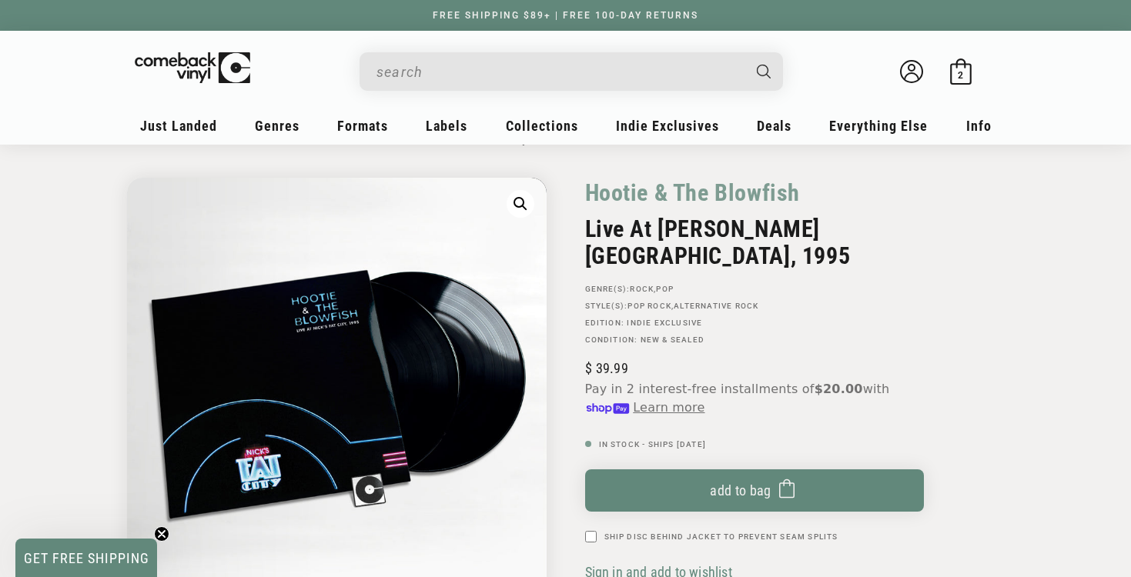
scroll to position [36, 0]
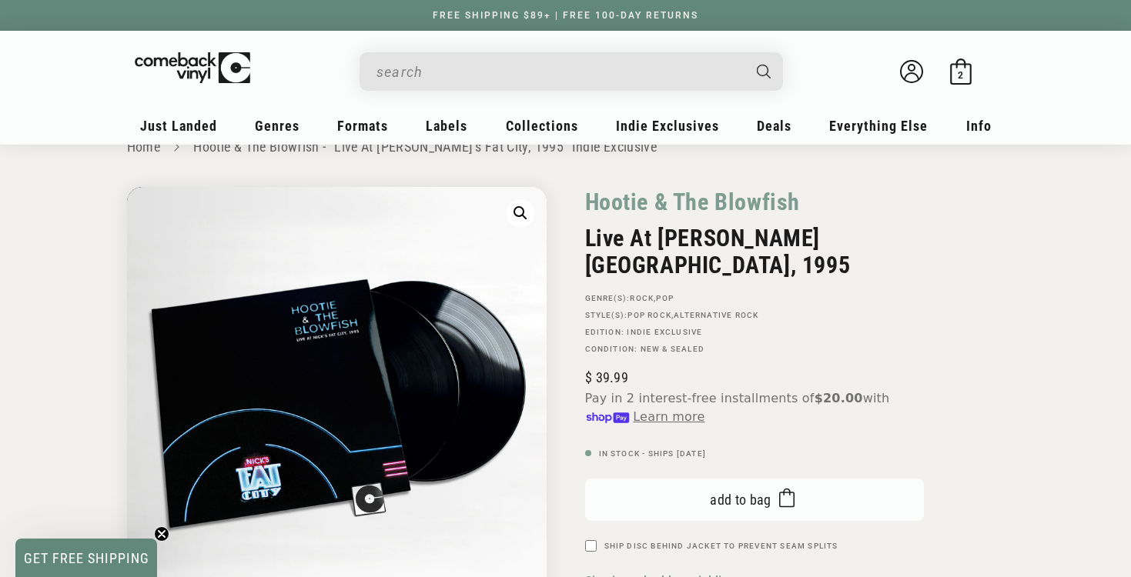
click at [717, 492] on span "Add to bag" at bounding box center [741, 500] width 62 height 16
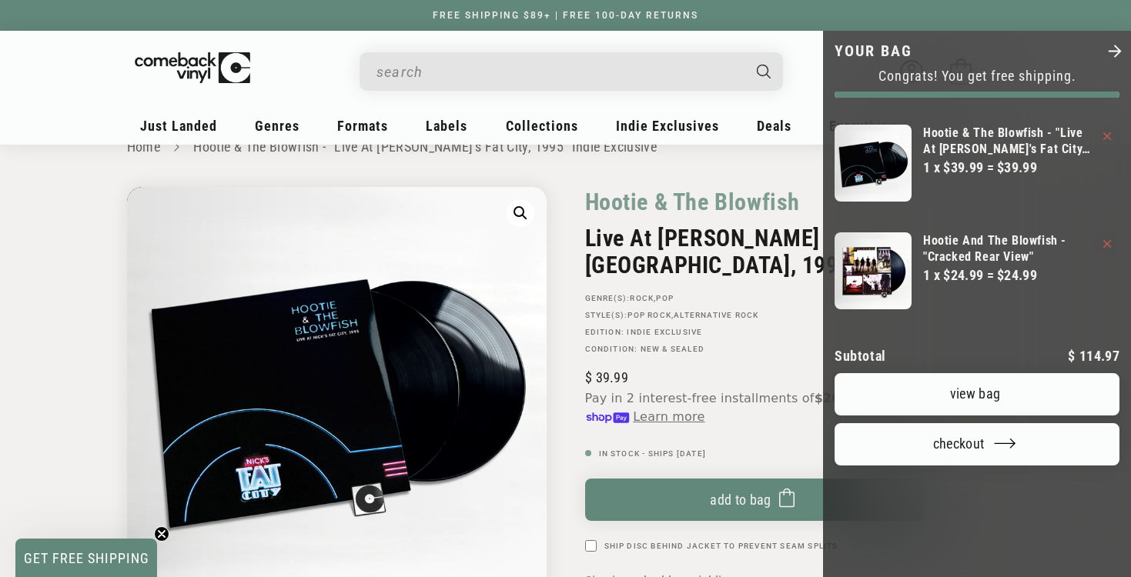
click at [1099, 246] on div "Hootie And The Blowfish - "Cracked Rear View" 1 x $24.99 = $24.99" at bounding box center [972, 271] width 277 height 108
click at [1105, 243] on icon "Your bag" at bounding box center [1107, 244] width 8 height 8
click at [968, 240] on link "The Beatles - "1"" at bounding box center [980, 240] width 114 height 16
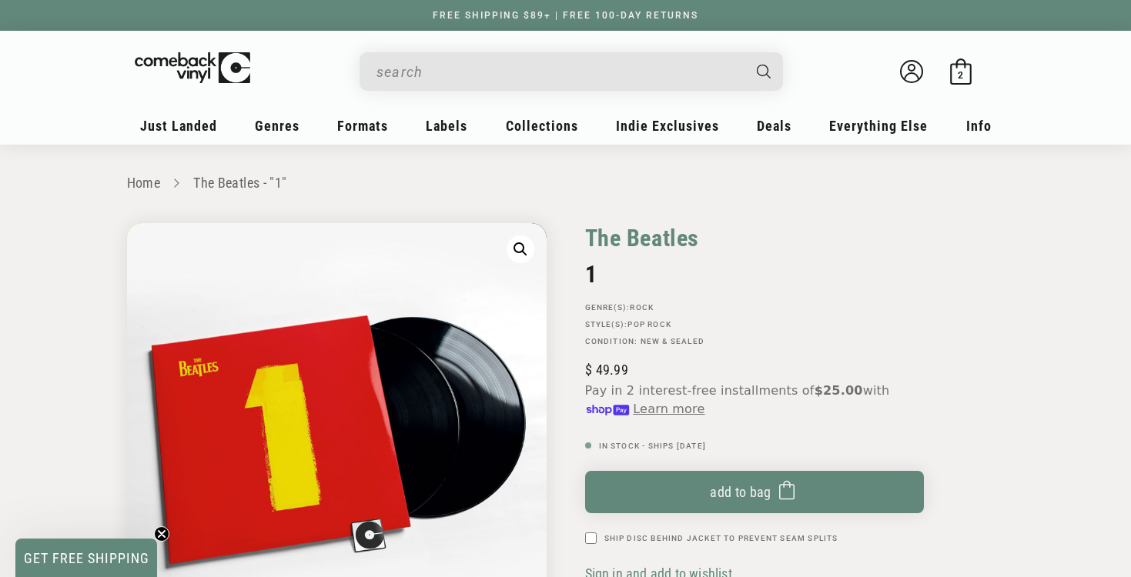
click at [627, 237] on link "The Beatles" at bounding box center [642, 238] width 115 height 30
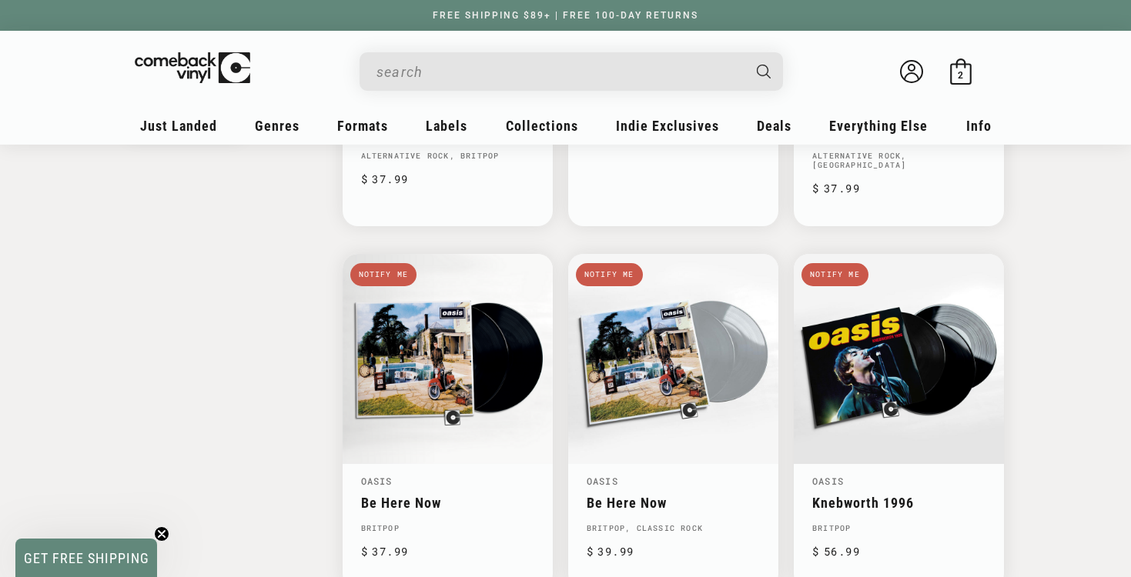
scroll to position [1552, 0]
